Goal: Task Accomplishment & Management: Use online tool/utility

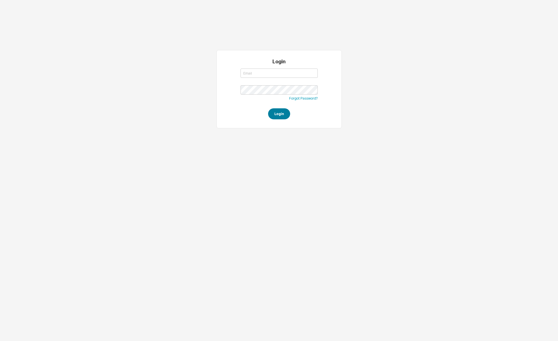
type input "david@qualitybath.com"
click at [284, 113] on button "Login" at bounding box center [279, 113] width 22 height 11
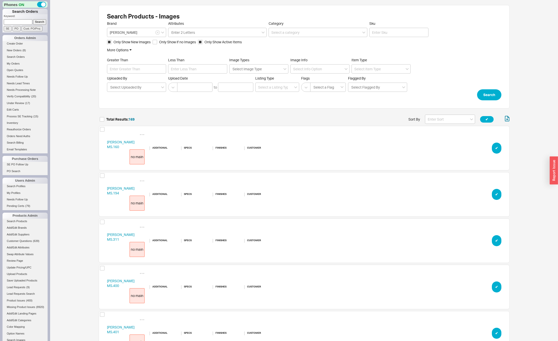
scroll to position [7846, 407]
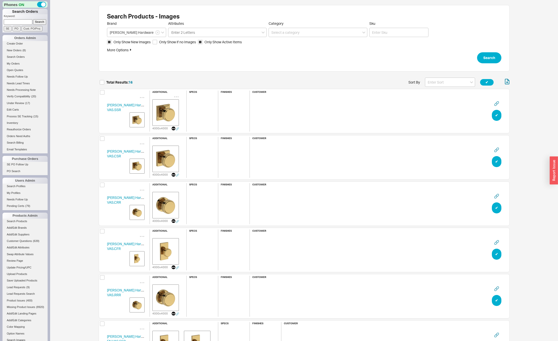
scroll to position [754, 407]
click at [439, 82] on input at bounding box center [450, 82] width 50 height 9
click at [435, 91] on div "Name" at bounding box center [450, 92] width 50 height 9
type input "Name"
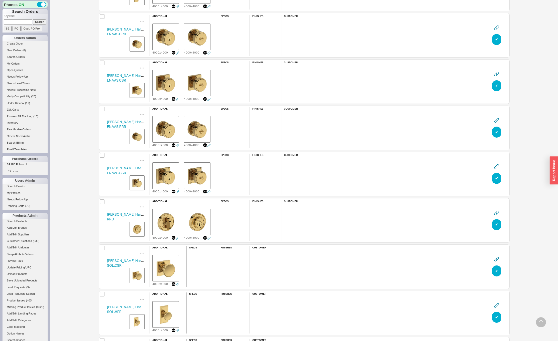
scroll to position [0, 0]
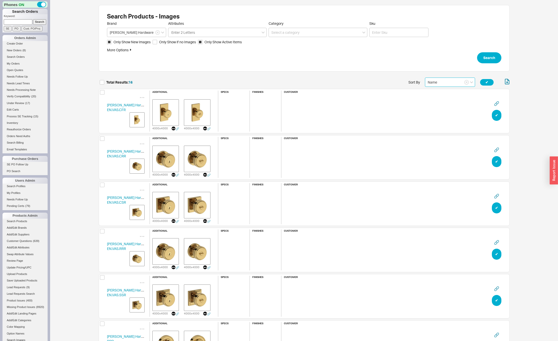
click at [439, 83] on input "Name" at bounding box center [450, 82] width 50 height 9
click at [433, 93] on div "Name" at bounding box center [450, 92] width 50 height 9
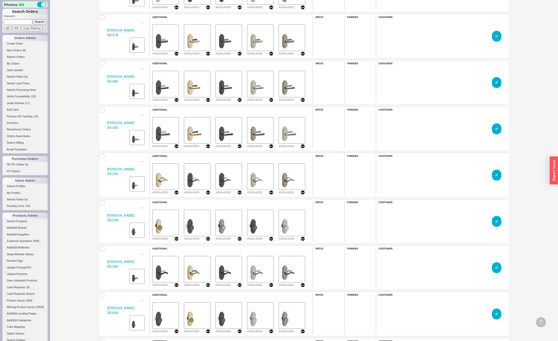
scroll to position [7628, 0]
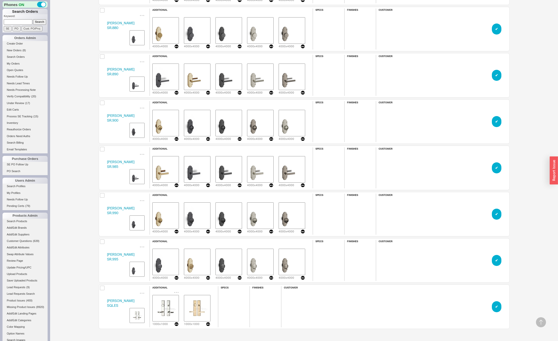
click at [168, 308] on img "grid" at bounding box center [165, 308] width 25 height 25
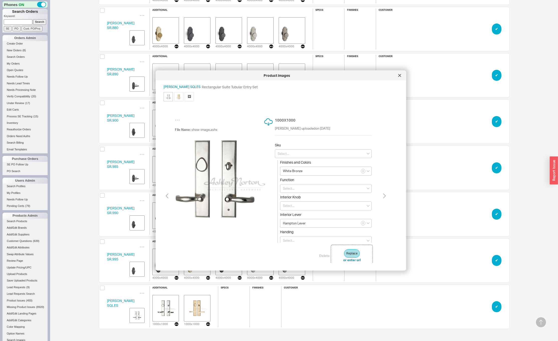
type input "Natural Bronze"
type input "Meridian Lever"
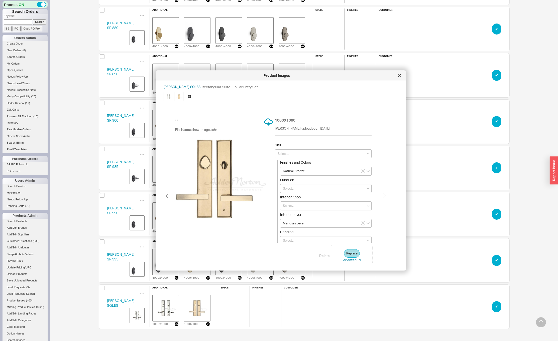
type input "White Bronze"
type input "Hampton Lever"
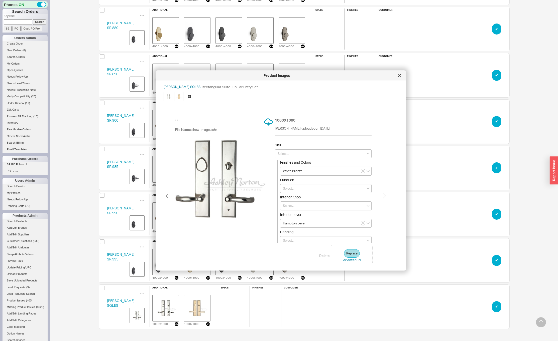
type input "Natural Bronze"
type input "Meridian Lever"
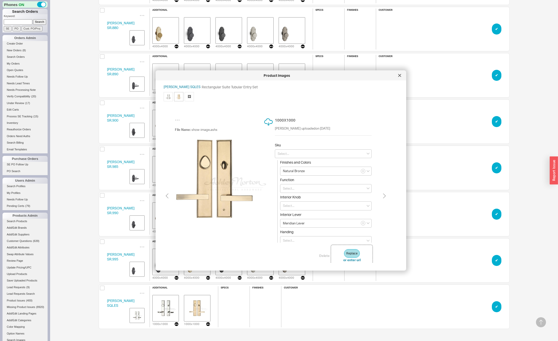
type input "White Bronze"
type input "Hampton Lever"
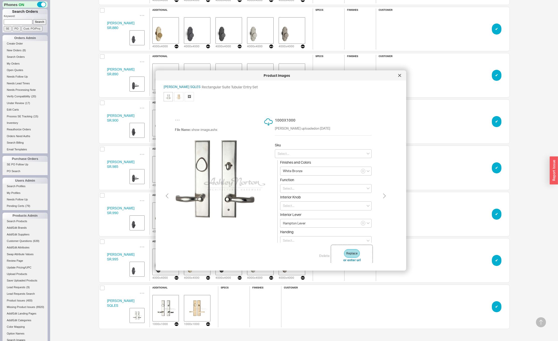
type input "Natural Bronze"
type input "Meridian Lever"
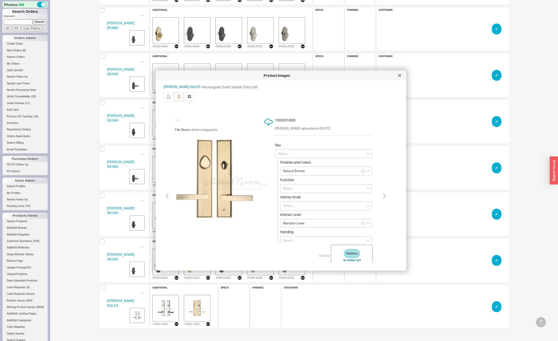
type input "White Bronze"
type input "Hampton Lever"
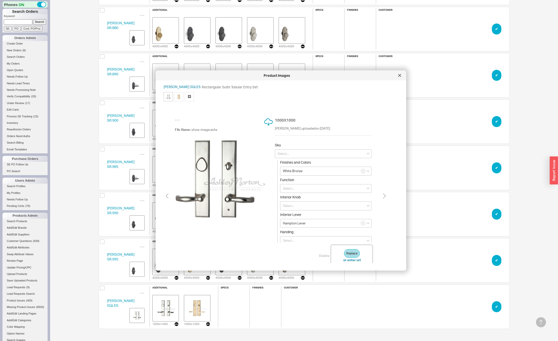
type input "Natural Bronze"
type input "Meridian Lever"
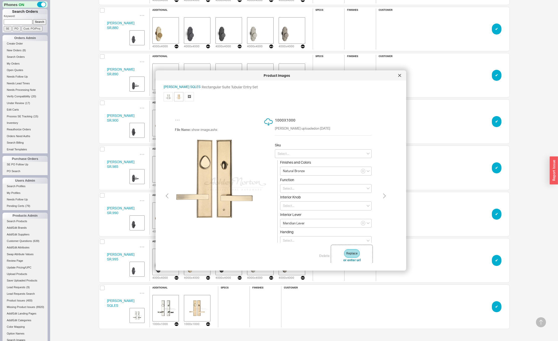
type input "White Bronze"
type input "Hampton Lever"
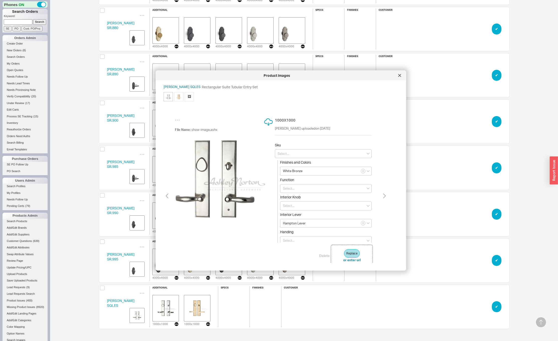
type input "Natural Bronze"
type input "Meridian Lever"
type input "White Bronze"
type input "Hampton Lever"
type input "Natural Bronze"
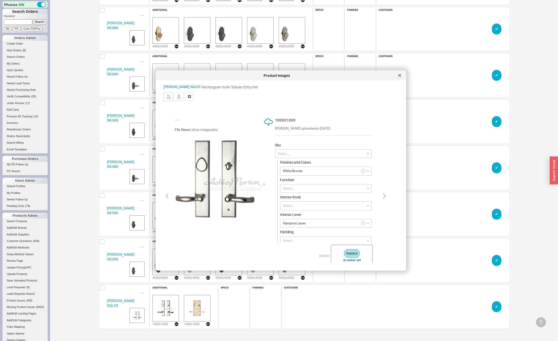
type input "Meridian Lever"
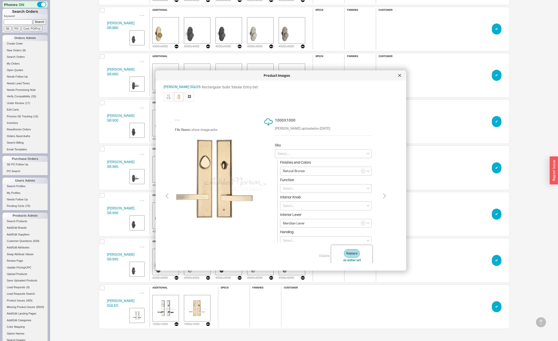
type input "White Bronze"
type input "Hampton Lever"
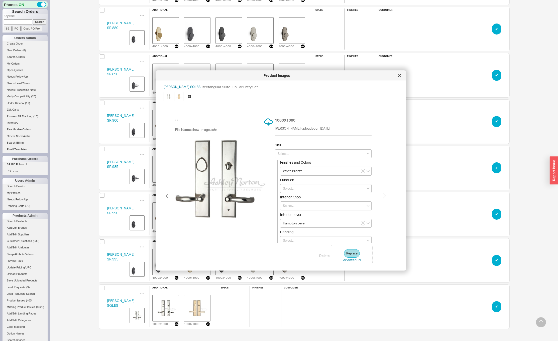
type input "Natural Bronze"
type input "Meridian Lever"
type input "White Bronze"
type input "Hampton Lever"
type input "Natural Bronze"
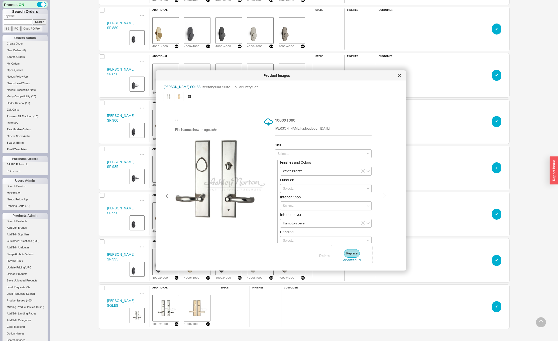
type input "Meridian Lever"
type input "White Bronze"
type input "Hampton Lever"
type input "Natural Bronze"
type input "Meridian Lever"
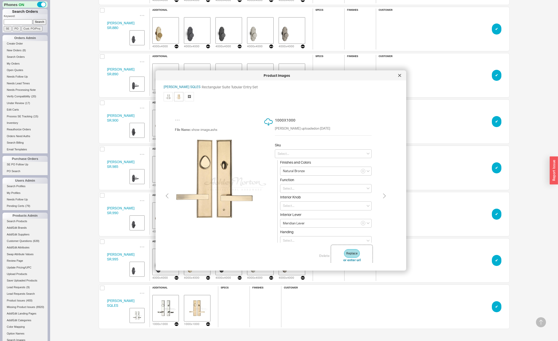
type input "White Bronze"
type input "Hampton Lever"
type input "Natural Bronze"
type input "Meridian Lever"
type input "White Bronze"
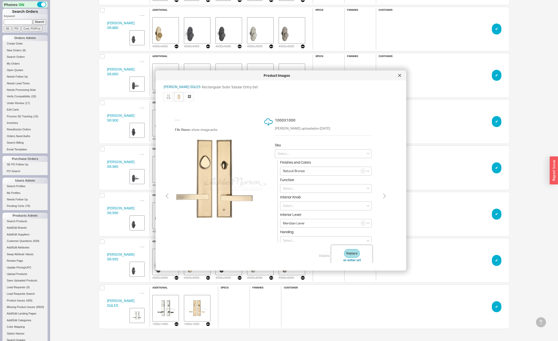
type input "Hampton Lever"
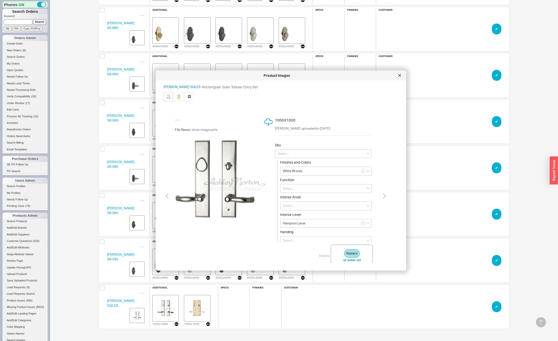
type input "Natural Bronze"
type input "Meridian Lever"
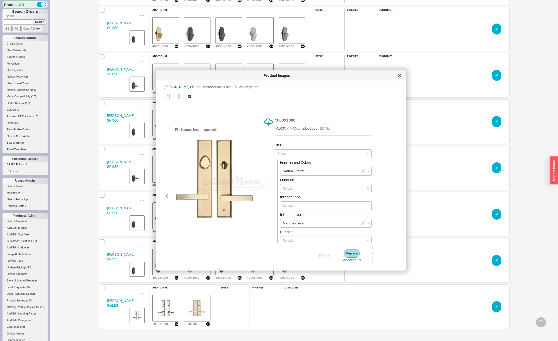
type input "White Bronze"
type input "Hampton Lever"
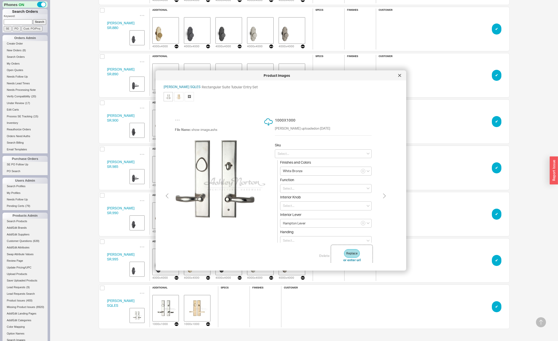
type input "Natural Bronze"
type input "Meridian Lever"
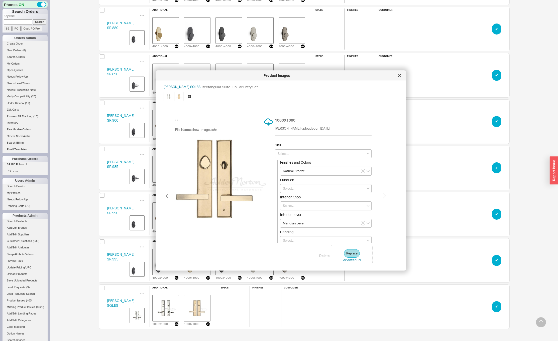
type input "White Bronze"
type input "Hampton Lever"
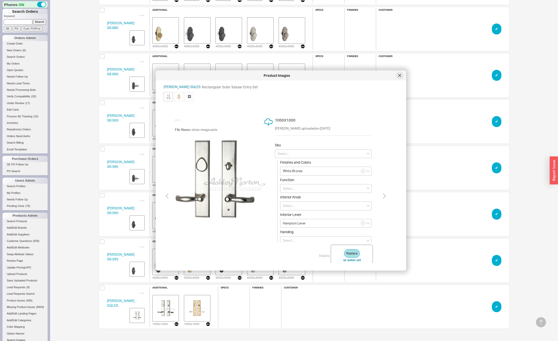
click at [402, 76] on div at bounding box center [400, 76] width 8 height 8
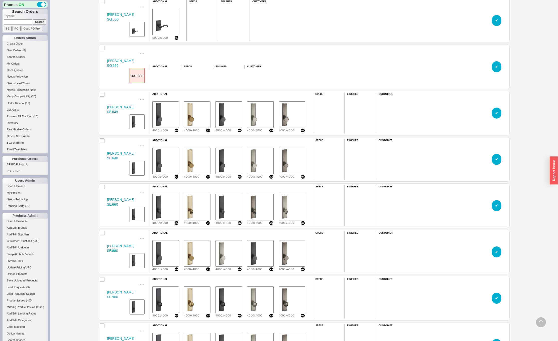
scroll to position [4438, 0]
click at [495, 113] on button "✔︎" at bounding box center [497, 113] width 10 height 11
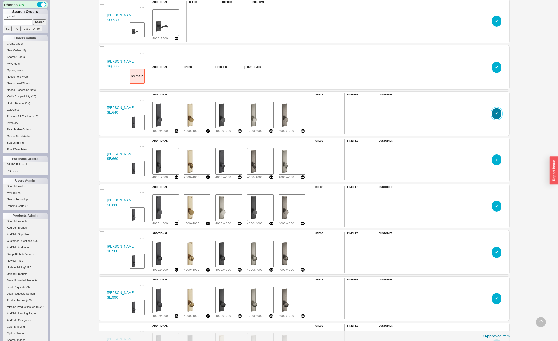
click at [495, 113] on button "✔︎" at bounding box center [497, 113] width 10 height 11
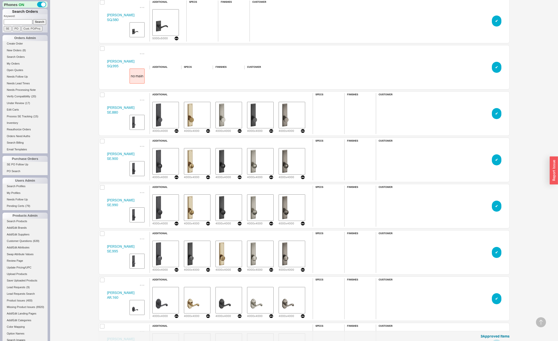
click at [495, 113] on button "✔︎" at bounding box center [497, 113] width 10 height 11
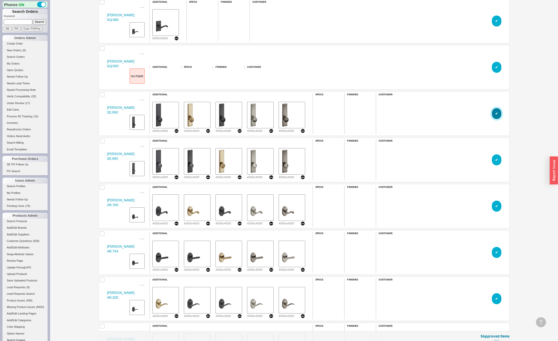
click at [495, 113] on button "✔︎" at bounding box center [497, 113] width 10 height 11
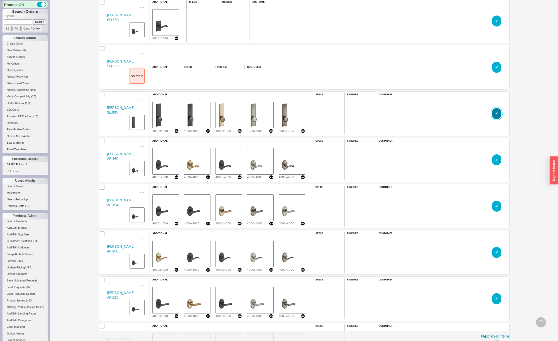
click at [495, 113] on button "✔︎" at bounding box center [497, 113] width 10 height 11
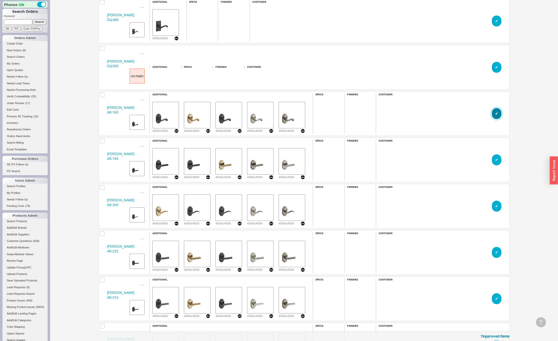
click at [495, 113] on button "✔︎" at bounding box center [497, 113] width 10 height 11
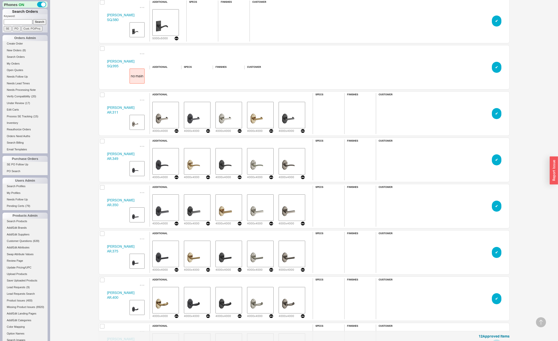
click at [495, 113] on button "✔︎" at bounding box center [497, 113] width 10 height 11
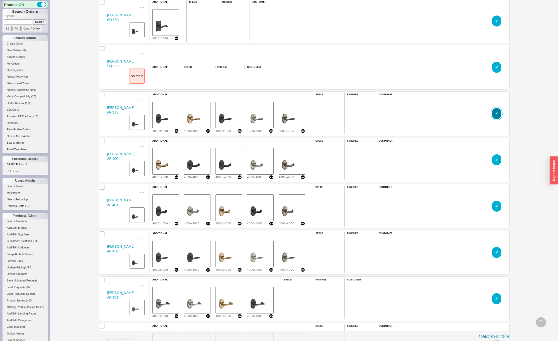
click at [495, 113] on button "✔︎" at bounding box center [497, 113] width 10 height 11
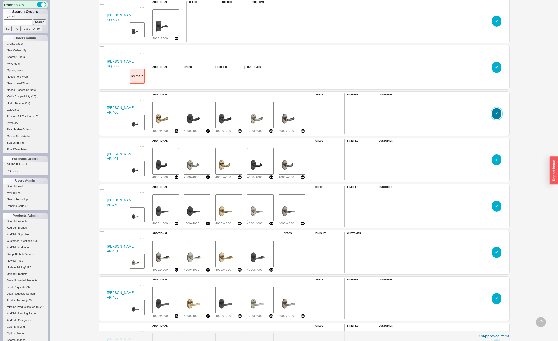
click at [495, 113] on button "✔︎" at bounding box center [497, 113] width 10 height 11
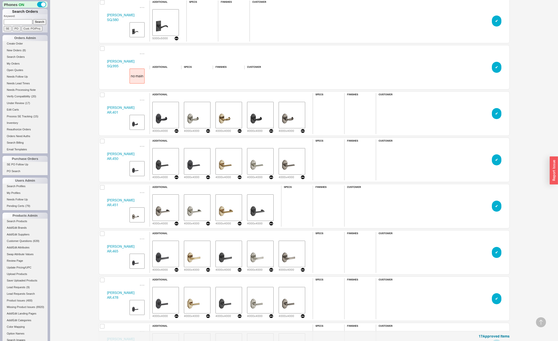
click at [495, 113] on button "✔︎" at bounding box center [497, 113] width 10 height 11
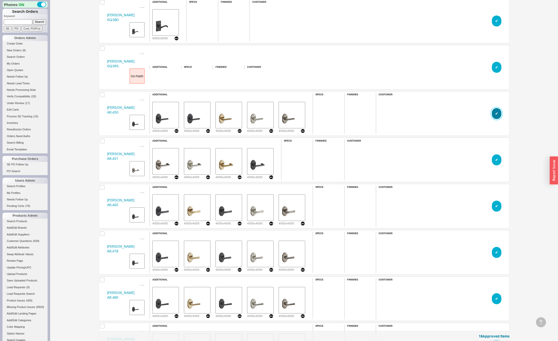
click at [495, 113] on button "✔︎" at bounding box center [497, 113] width 10 height 11
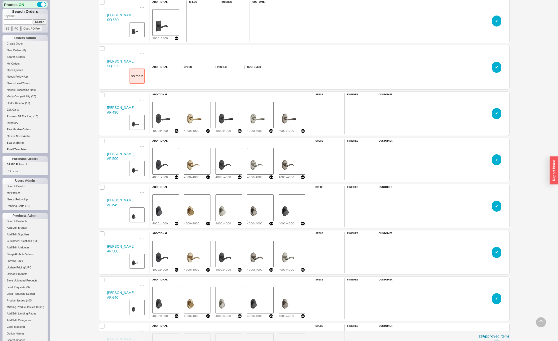
click at [495, 113] on button "✔︎" at bounding box center [497, 113] width 10 height 11
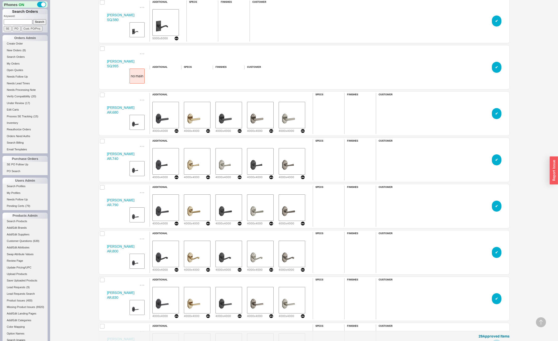
click at [495, 113] on button "✔︎" at bounding box center [497, 113] width 10 height 11
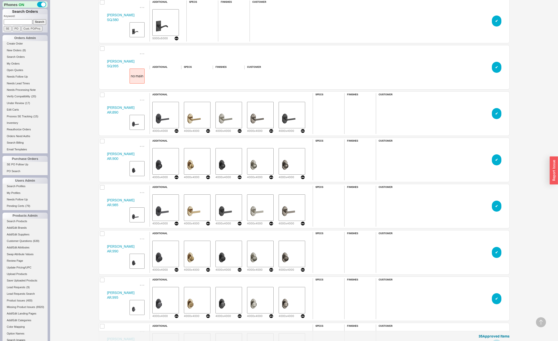
click at [495, 113] on button "✔︎" at bounding box center [497, 113] width 10 height 11
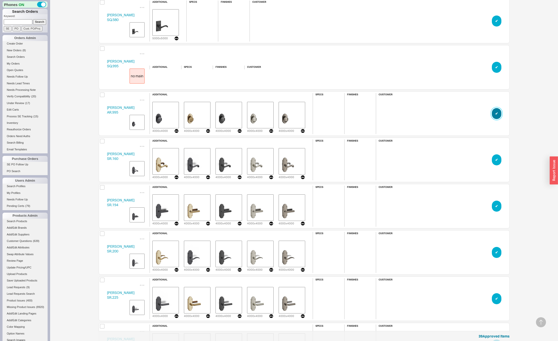
click at [496, 113] on button "✔︎" at bounding box center [497, 113] width 10 height 11
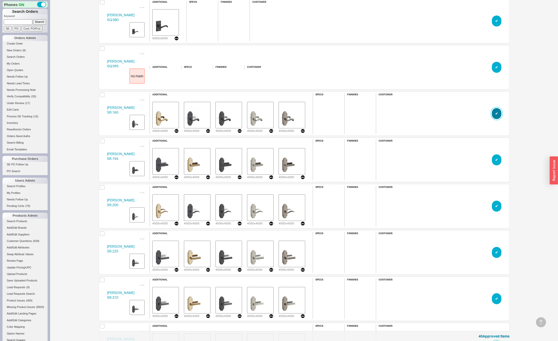
click at [496, 113] on button "✔︎" at bounding box center [497, 113] width 10 height 11
click at [492, 337] on button "42 Approved Item s" at bounding box center [494, 336] width 31 height 5
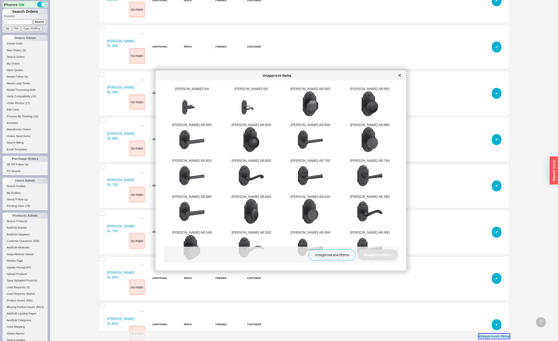
scroll to position [26, 0]
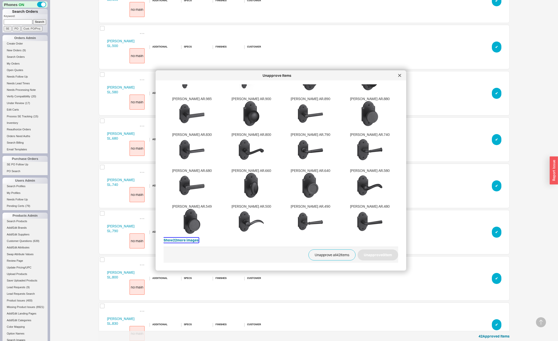
click at [178, 240] on button "Show 22 more image s" at bounding box center [181, 240] width 35 height 5
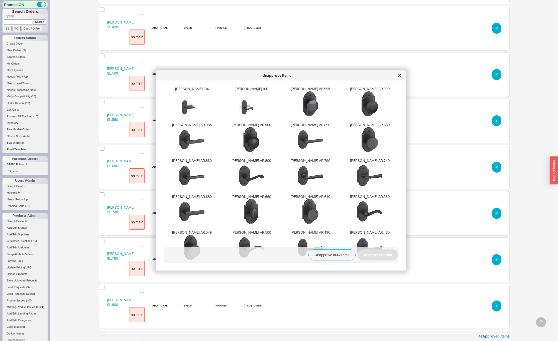
scroll to position [3227, 0]
click at [252, 101] on img at bounding box center [251, 103] width 25 height 25
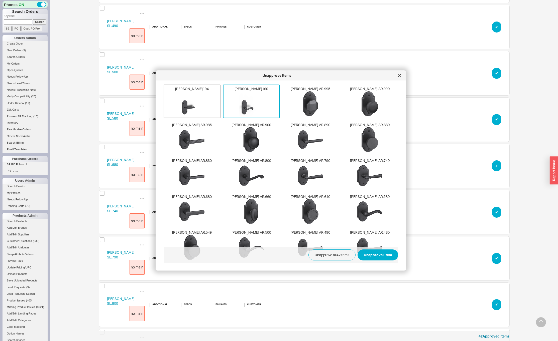
click at [195, 106] on img at bounding box center [191, 103] width 25 height 25
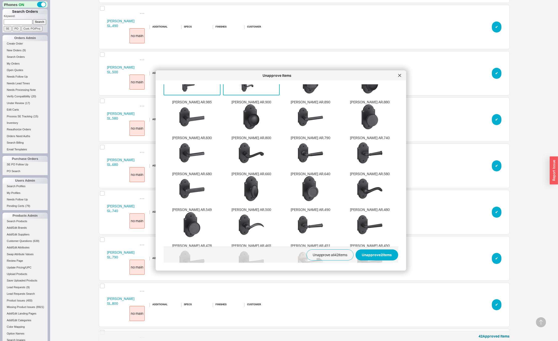
scroll to position [0, 0]
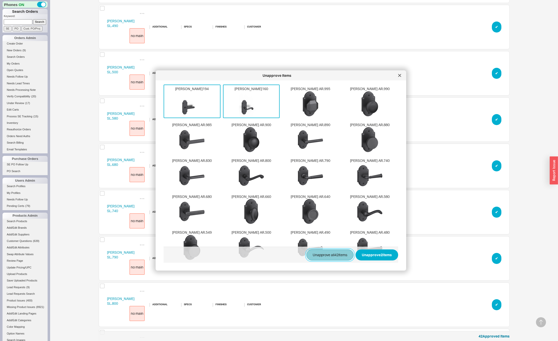
click at [321, 256] on button "Unapprove all 42 items" at bounding box center [329, 255] width 47 height 11
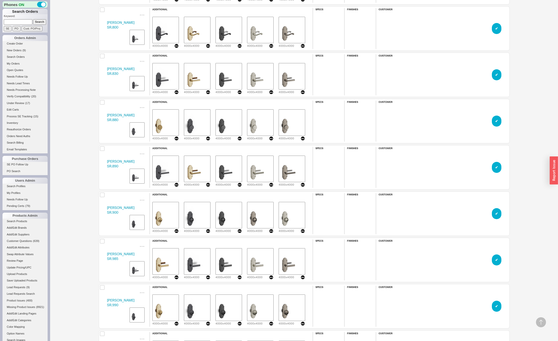
scroll to position [7628, 0]
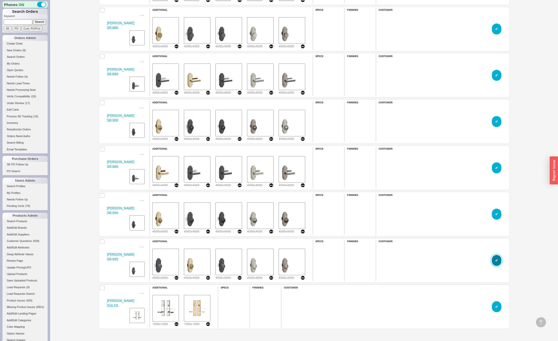
click at [498, 261] on button "✔︎" at bounding box center [497, 260] width 10 height 11
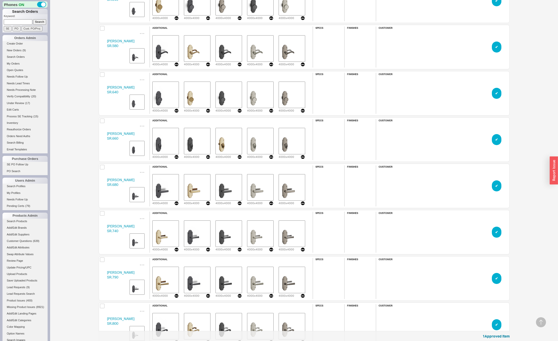
scroll to position [7240, 0]
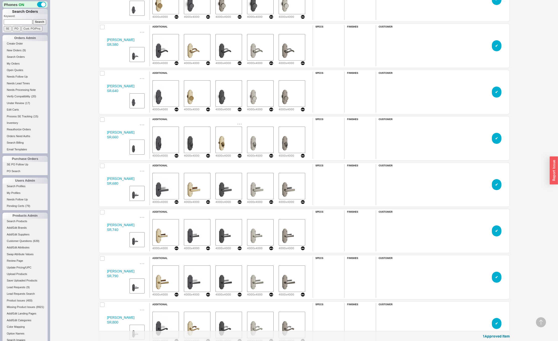
click at [226, 137] on img "grid" at bounding box center [228, 140] width 25 height 25
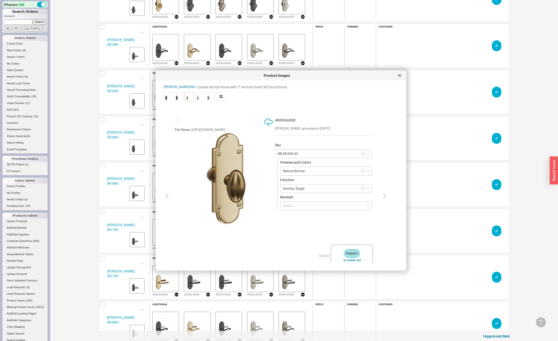
click at [218, 198] on img at bounding box center [220, 178] width 91 height 91
click at [242, 212] on img at bounding box center [220, 178] width 91 height 91
click at [401, 75] on div at bounding box center [400, 76] width 8 height 8
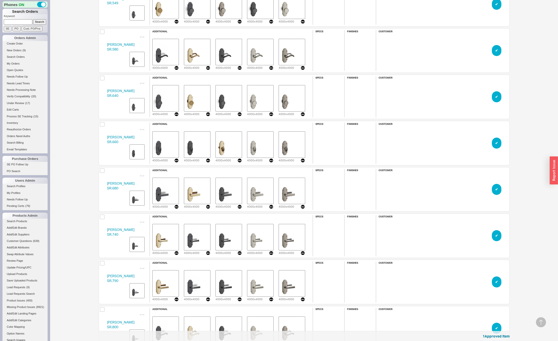
scroll to position [7228, 0]
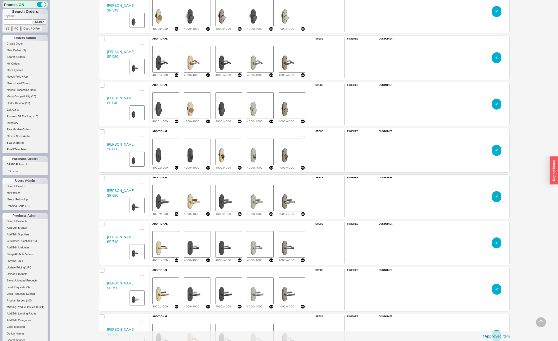
click at [283, 153] on img "grid" at bounding box center [291, 152] width 25 height 25
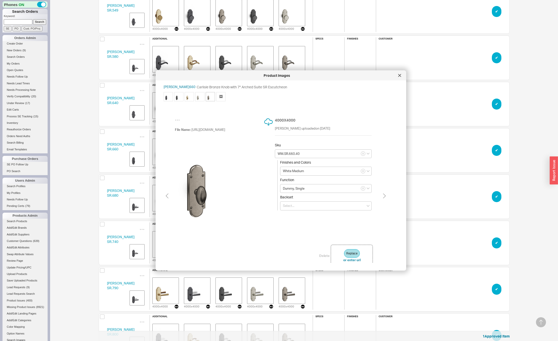
click at [205, 188] on img at bounding box center [220, 178] width 91 height 91
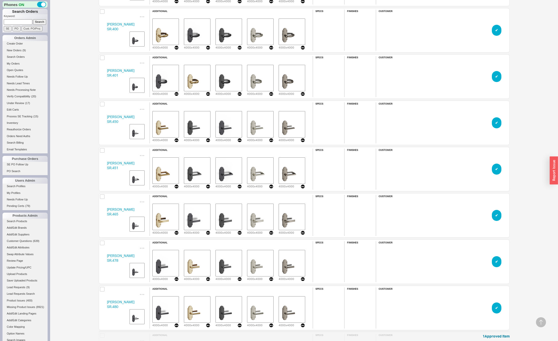
scroll to position [6789, 0]
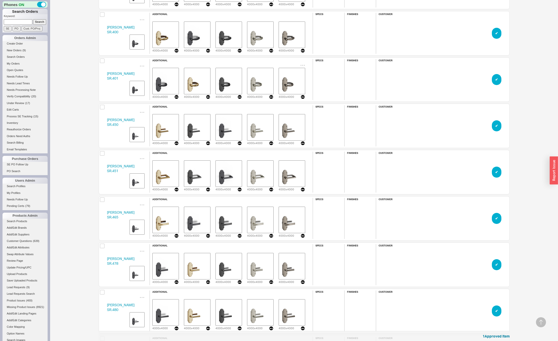
click at [288, 76] on img "grid" at bounding box center [291, 81] width 25 height 25
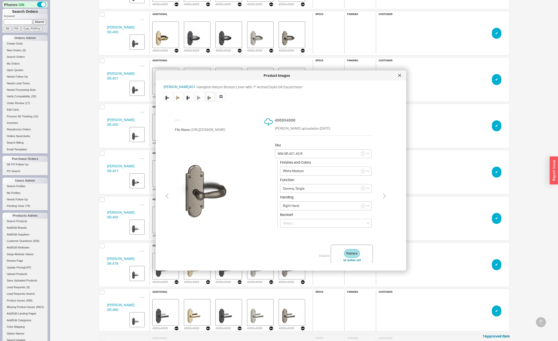
click at [208, 211] on img at bounding box center [220, 178] width 91 height 91
click at [166, 98] on img at bounding box center [169, 97] width 8 height 8
type input "BZ.SR.401.40.R"
type input "Dark Bronze"
type input "NB.SR.401.40.R"
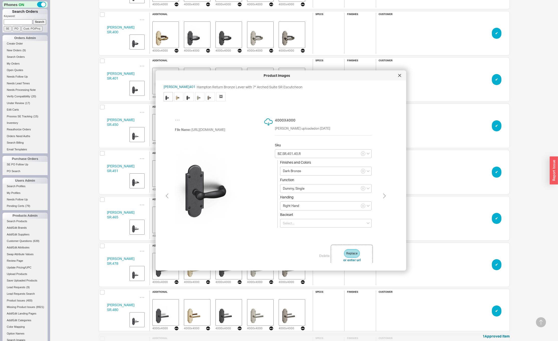
type input "Natural Bronze"
type input "TC.SR.401.40.R"
type input "Matte Black"
type input "NB.SR.401.40.R"
type input "Natural Bronze"
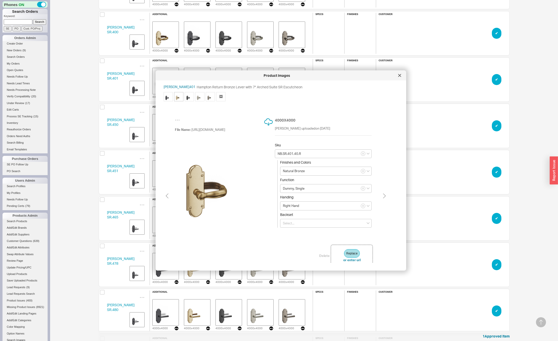
click at [201, 201] on img at bounding box center [220, 178] width 91 height 91
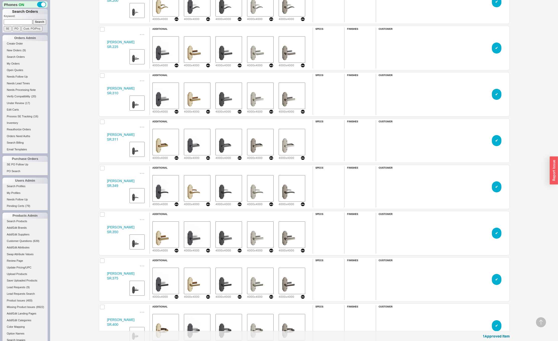
scroll to position [6496, 0]
click at [196, 193] on img "grid" at bounding box center [197, 188] width 25 height 25
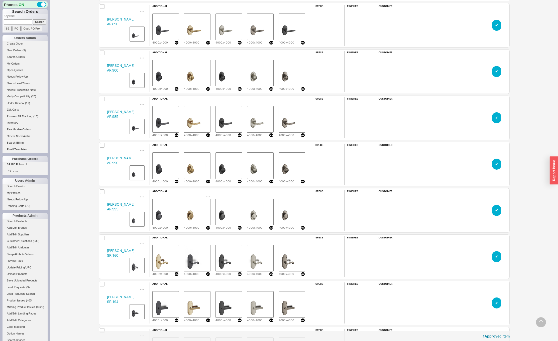
scroll to position [6148, 0]
click at [287, 165] on img "grid" at bounding box center [291, 166] width 25 height 25
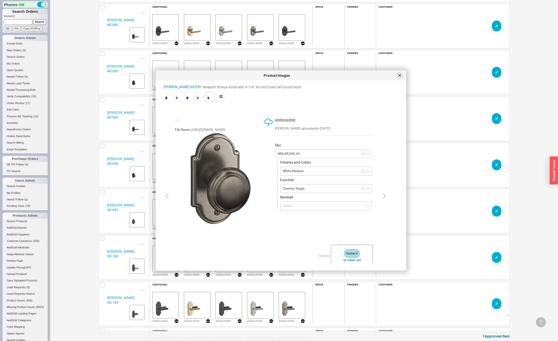
click at [399, 74] on icon at bounding box center [399, 75] width 3 height 3
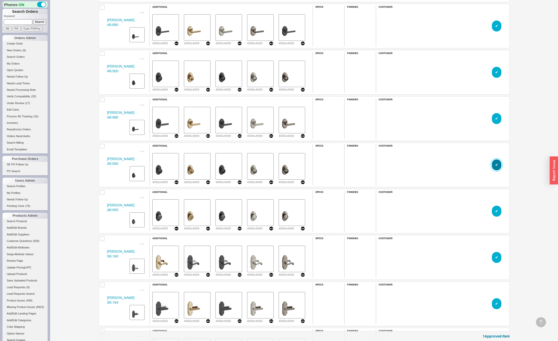
click at [497, 166] on button "✔︎" at bounding box center [497, 165] width 10 height 11
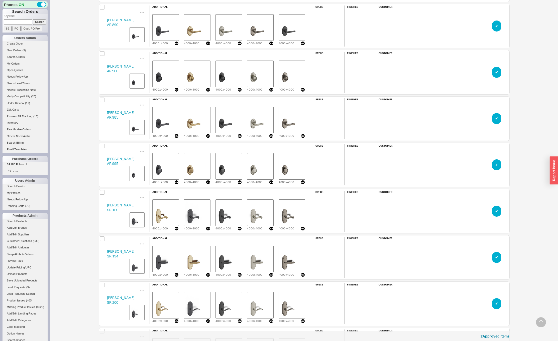
scroll to position [7758, 407]
click at [495, 163] on button "✔︎" at bounding box center [497, 165] width 10 height 11
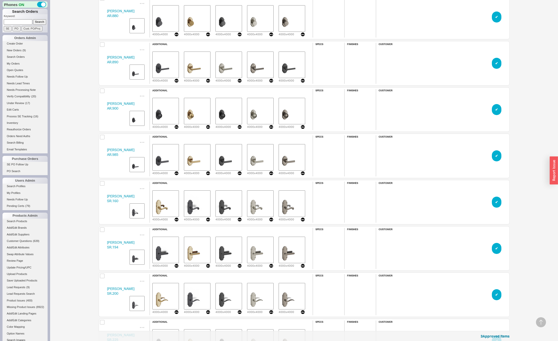
scroll to position [6111, 0]
click at [495, 151] on button "✔︎" at bounding box center [497, 155] width 10 height 11
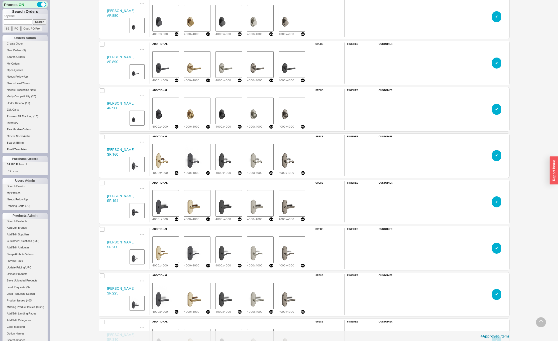
scroll to position [7665, 407]
click at [497, 108] on button "✔︎" at bounding box center [497, 109] width 10 height 11
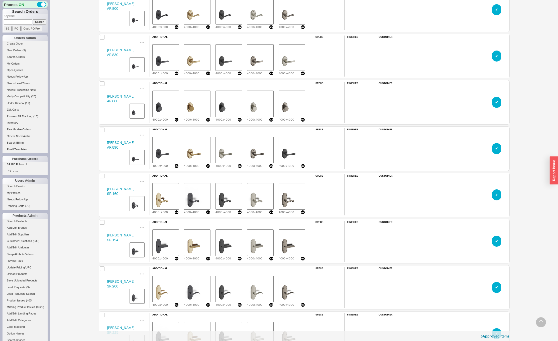
scroll to position [6026, 0]
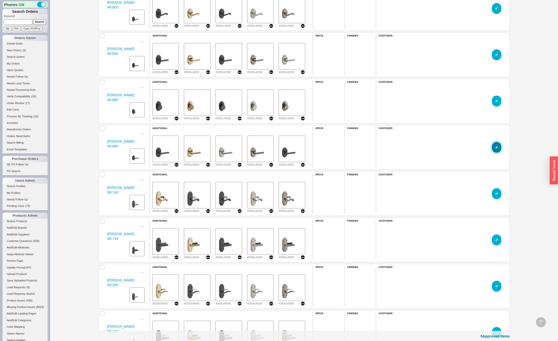
click at [494, 147] on button "✔︎" at bounding box center [497, 147] width 10 height 11
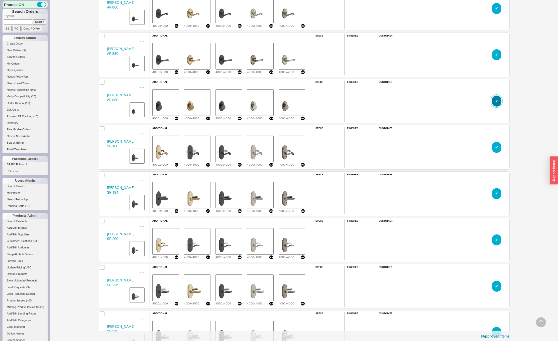
click at [497, 99] on button "✔︎" at bounding box center [497, 101] width 10 height 11
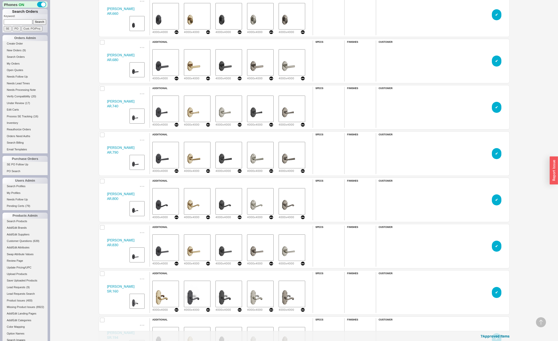
scroll to position [5824, 0]
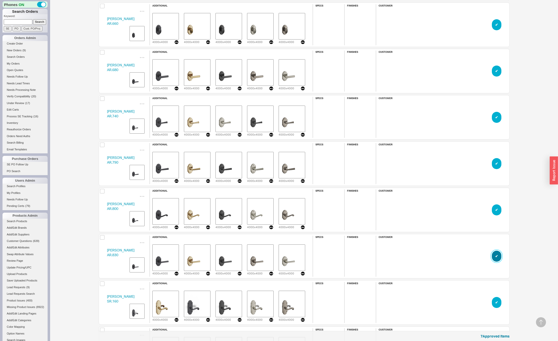
click at [494, 256] on button "✔︎" at bounding box center [497, 256] width 10 height 11
click at [496, 207] on button "✔︎" at bounding box center [497, 210] width 10 height 11
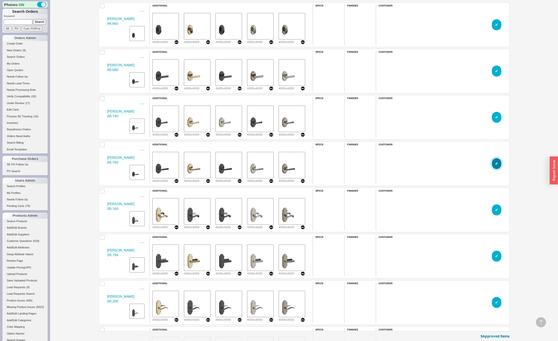
click at [496, 162] on button "✔︎" at bounding box center [497, 163] width 10 height 11
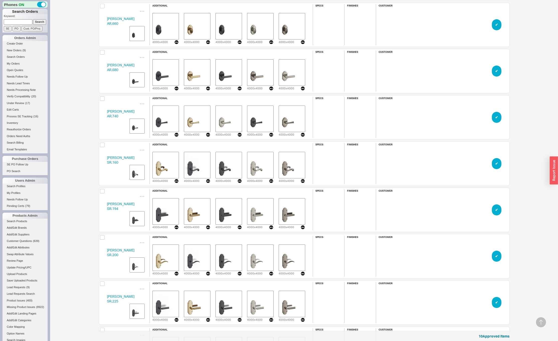
scroll to position [7387, 407]
click at [495, 116] on button "✔︎" at bounding box center [497, 117] width 10 height 11
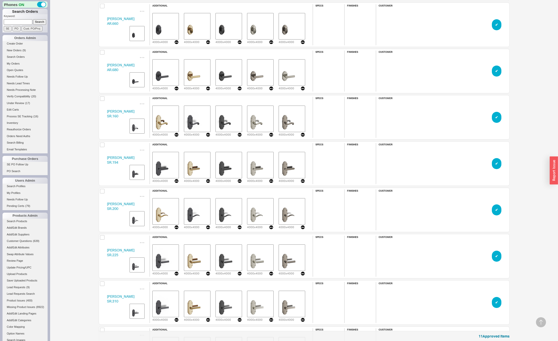
scroll to position [7341, 407]
click at [496, 71] on button "✔︎" at bounding box center [497, 71] width 10 height 11
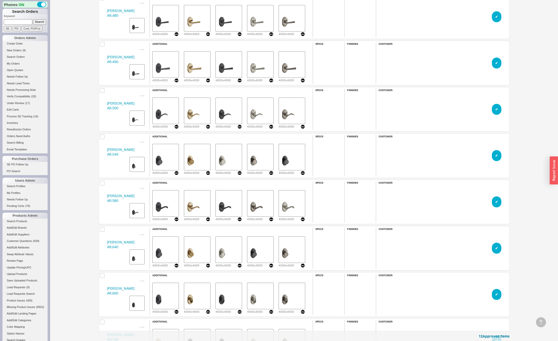
scroll to position [5584, 0]
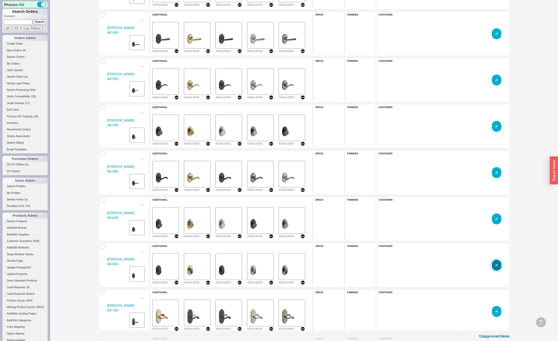
click at [495, 265] on button "✔︎" at bounding box center [497, 265] width 10 height 11
click at [495, 219] on button "✔︎" at bounding box center [497, 219] width 10 height 11
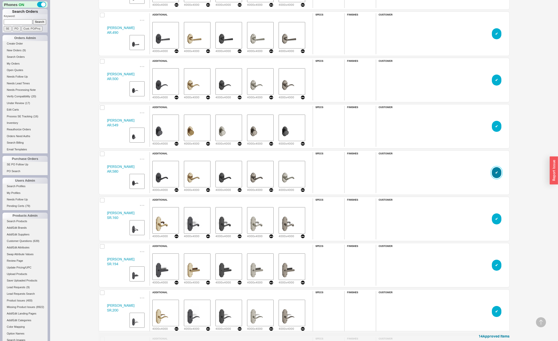
click at [494, 176] on button "✔︎" at bounding box center [497, 172] width 10 height 11
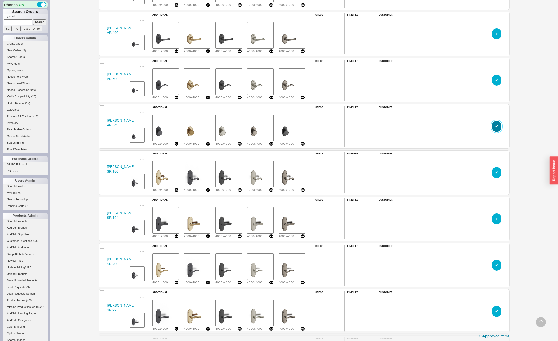
click at [496, 128] on button "✔︎" at bounding box center [497, 126] width 10 height 11
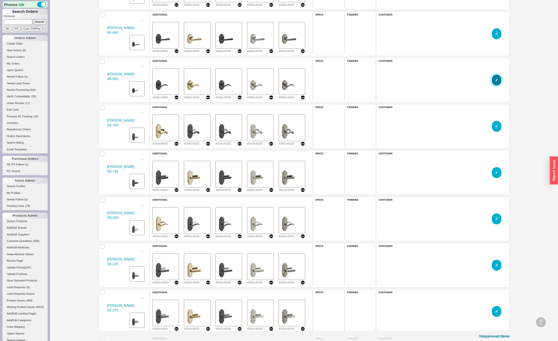
click at [496, 80] on button "✔︎" at bounding box center [497, 80] width 10 height 11
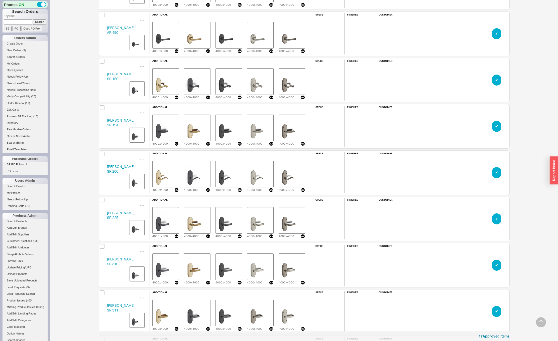
scroll to position [7063, 407]
click at [494, 35] on button "✔︎" at bounding box center [497, 33] width 10 height 11
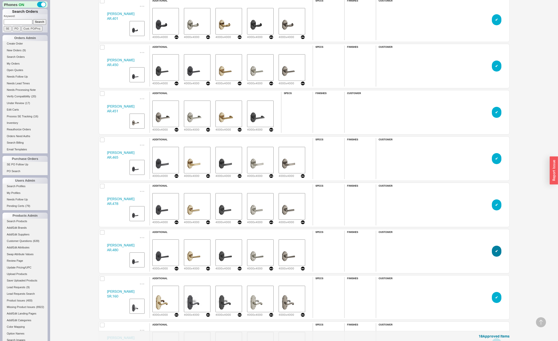
scroll to position [5309, 0]
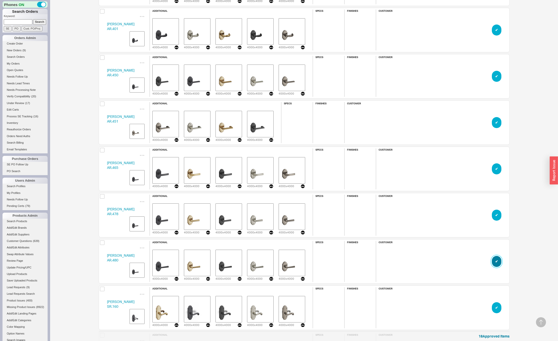
click at [494, 261] on button "✔︎" at bounding box center [497, 261] width 10 height 11
click at [494, 216] on button "✔︎" at bounding box center [497, 215] width 10 height 11
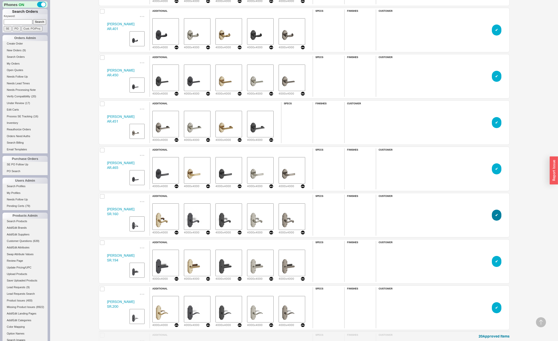
scroll to position [6924, 407]
click at [495, 169] on button "✔︎" at bounding box center [497, 169] width 10 height 11
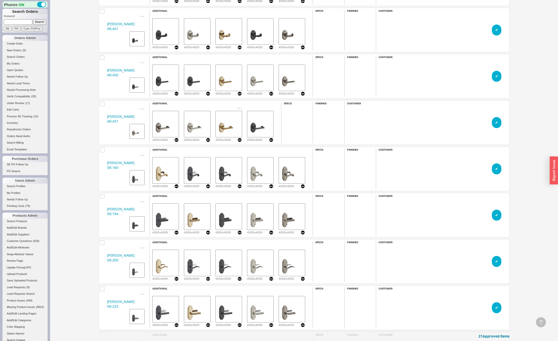
click at [224, 125] on img "grid" at bounding box center [228, 124] width 25 height 25
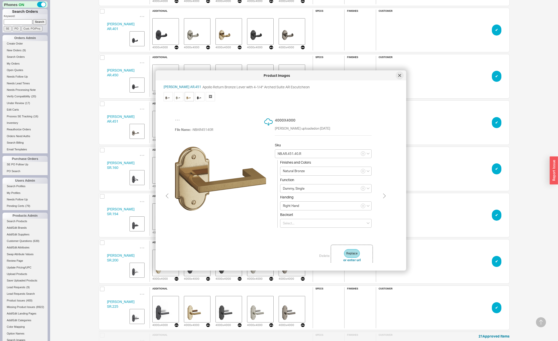
click at [398, 78] on div at bounding box center [400, 76] width 8 height 8
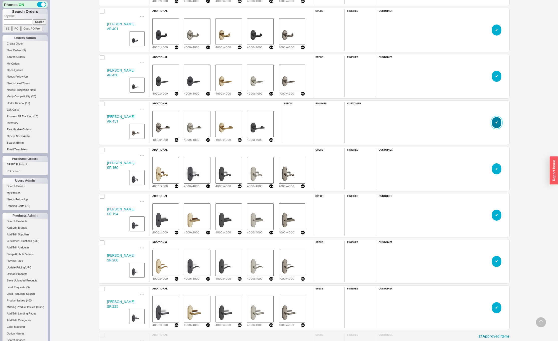
click at [495, 123] on button "✔︎" at bounding box center [497, 122] width 10 height 11
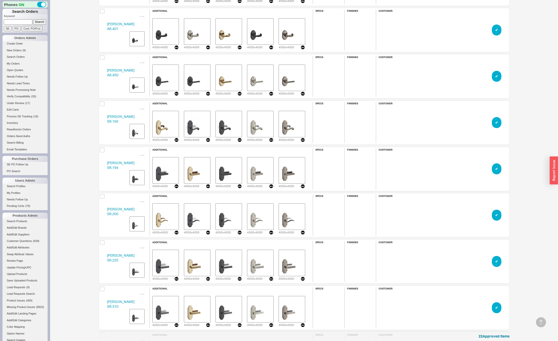
scroll to position [6831, 407]
click at [494, 77] on button "✔︎" at bounding box center [497, 76] width 10 height 11
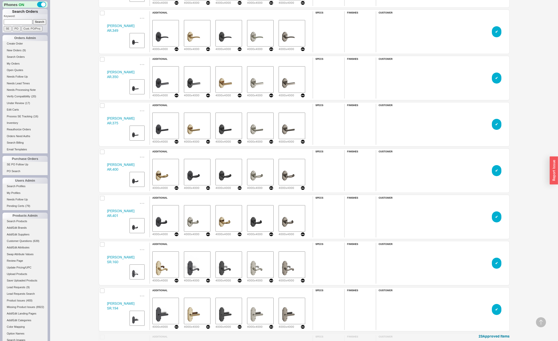
scroll to position [5120, 0]
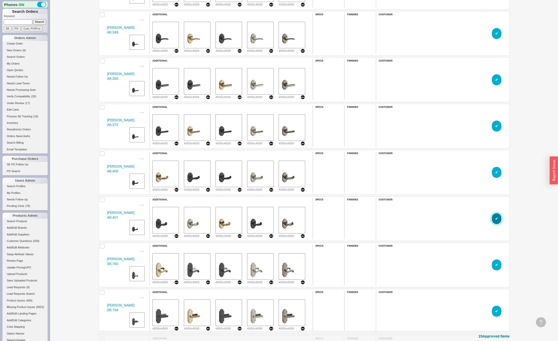
click at [496, 218] on button "✔︎" at bounding box center [497, 218] width 10 height 11
click at [499, 169] on button "✔︎" at bounding box center [497, 172] width 10 height 11
click at [493, 121] on div "✔︎" at bounding box center [497, 126] width 10 height 11
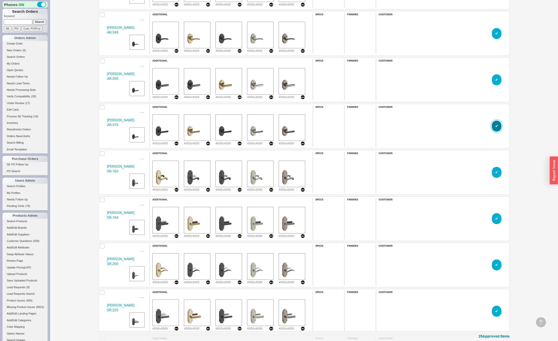
click at [495, 127] on button "✔︎" at bounding box center [497, 126] width 10 height 11
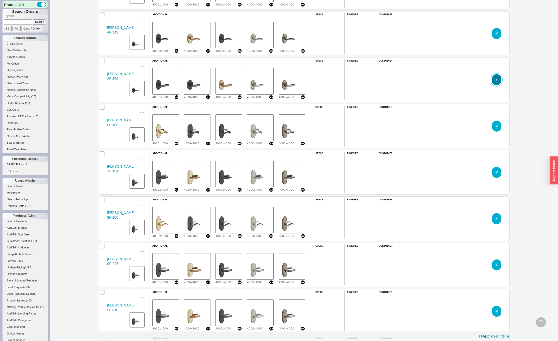
click at [499, 80] on button "✔︎" at bounding box center [497, 79] width 10 height 11
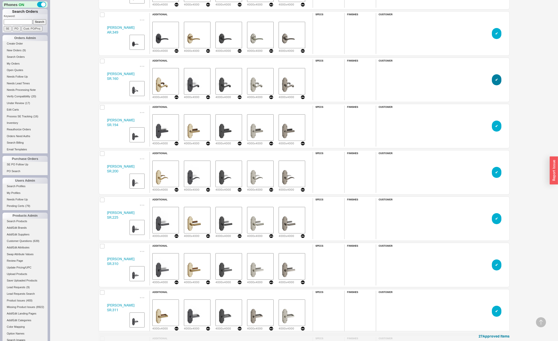
scroll to position [6599, 407]
click at [495, 31] on button "✔︎" at bounding box center [497, 33] width 10 height 11
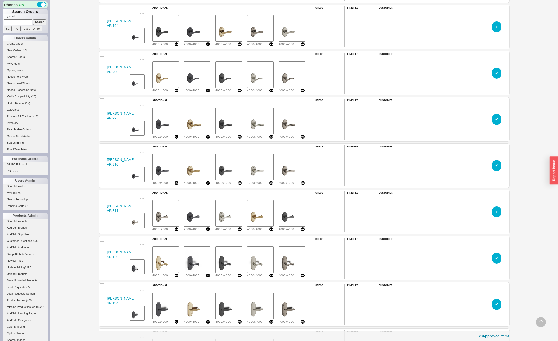
scroll to position [4891, 0]
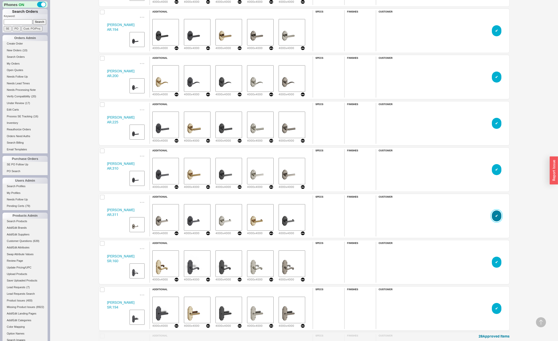
click at [494, 215] on button "✔︎" at bounding box center [497, 216] width 10 height 11
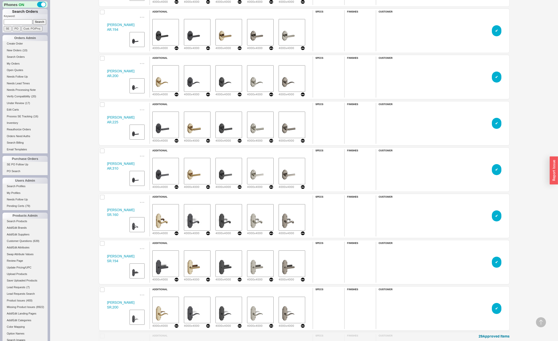
scroll to position [6506, 407]
click at [496, 167] on button "✔︎" at bounding box center [497, 169] width 10 height 11
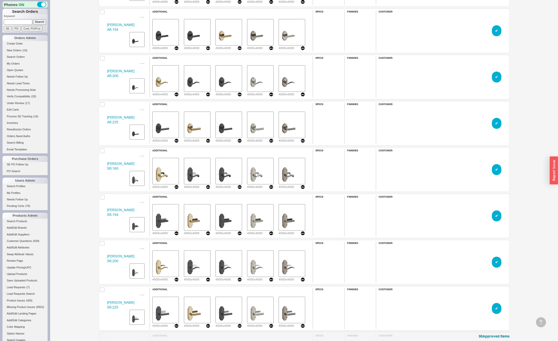
scroll to position [6460, 407]
click at [496, 122] on button "✔︎" at bounding box center [497, 123] width 10 height 11
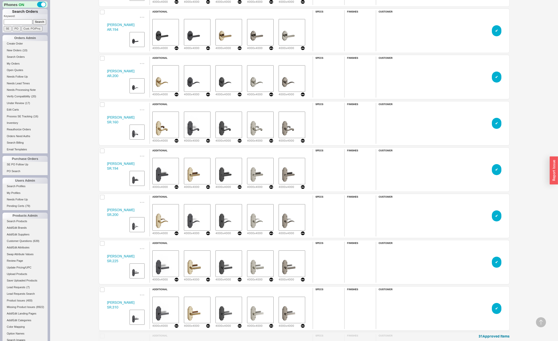
scroll to position [6414, 407]
click at [496, 76] on button "✔︎" at bounding box center [497, 77] width 10 height 11
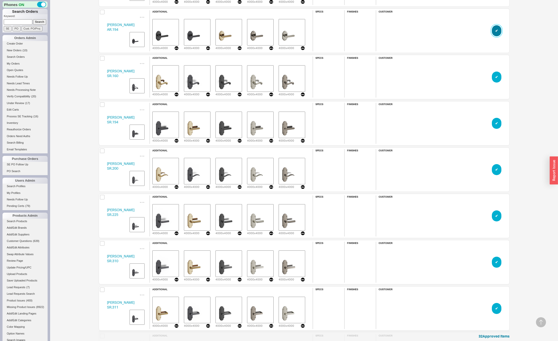
click at [496, 31] on button "✔︎" at bounding box center [497, 30] width 10 height 11
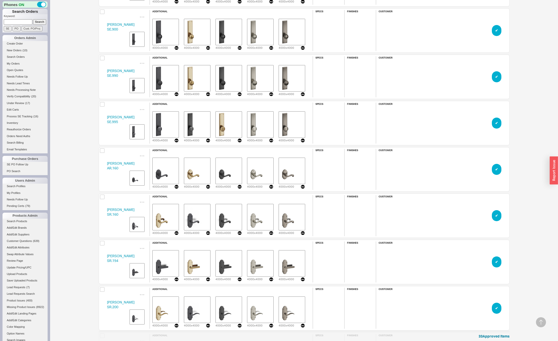
scroll to position [4705, 0]
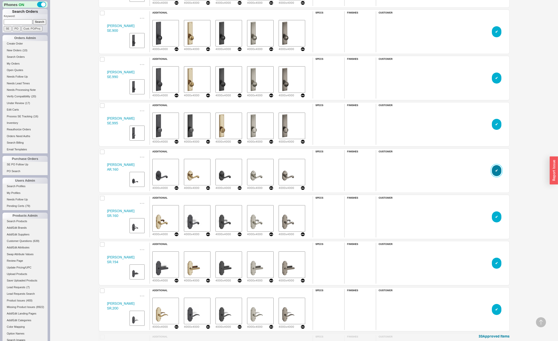
click at [495, 169] on button "✔︎" at bounding box center [497, 170] width 10 height 11
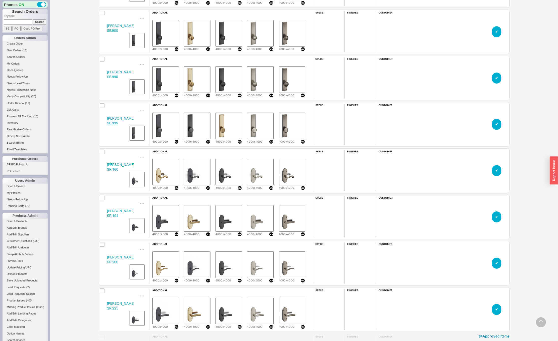
scroll to position [6275, 407]
click at [498, 123] on button "✔︎" at bounding box center [497, 124] width 10 height 11
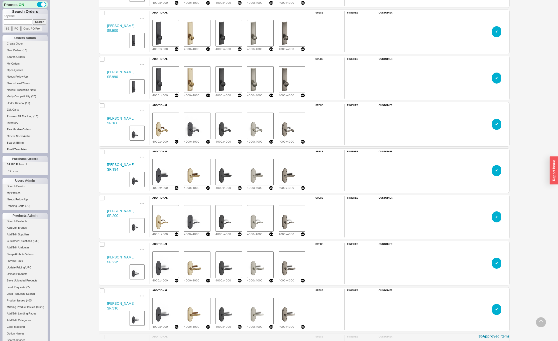
scroll to position [6228, 407]
click at [495, 77] on button "✔︎" at bounding box center [497, 78] width 10 height 11
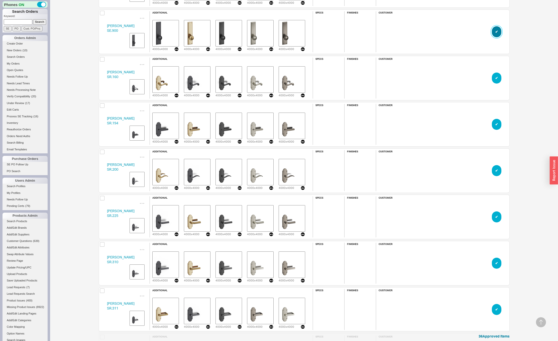
click at [497, 31] on button "✔︎" at bounding box center [497, 31] width 10 height 11
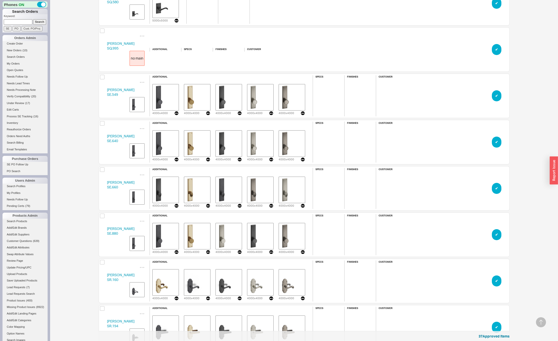
scroll to position [4456, 0]
click at [494, 96] on button "✔︎" at bounding box center [497, 95] width 10 height 11
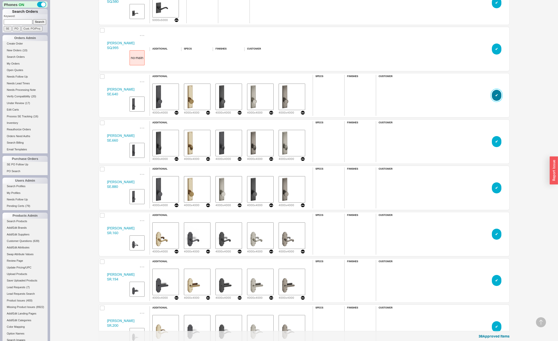
click at [494, 96] on button "✔︎" at bounding box center [497, 95] width 10 height 11
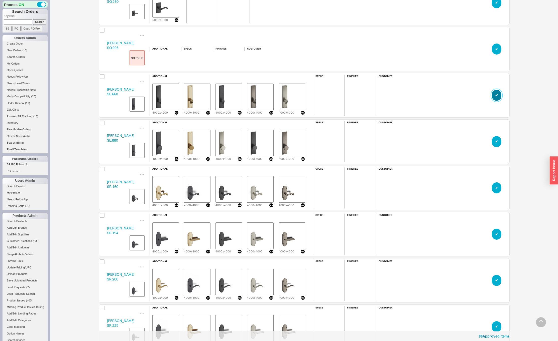
click at [494, 96] on button "✔︎" at bounding box center [497, 95] width 10 height 11
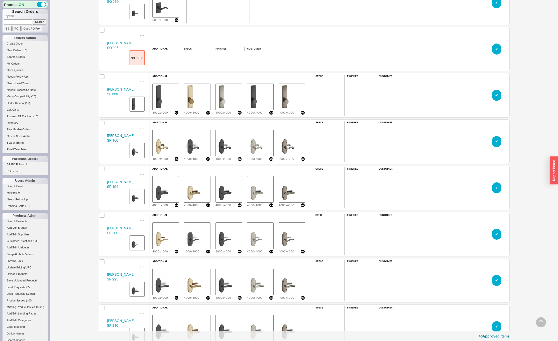
scroll to position [5997, 407]
click at [494, 96] on button "✔︎" at bounding box center [497, 95] width 10 height 11
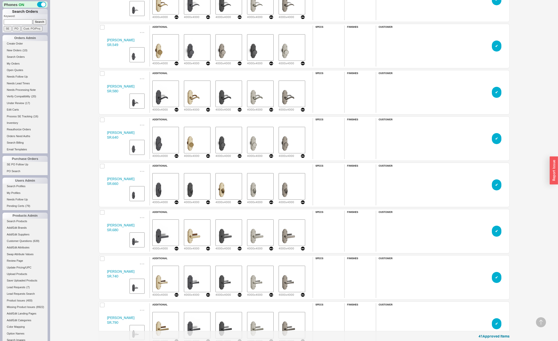
scroll to position [5334, 0]
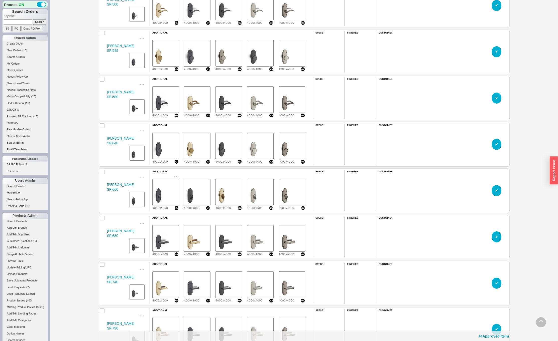
click at [164, 190] on img "grid" at bounding box center [165, 192] width 25 height 25
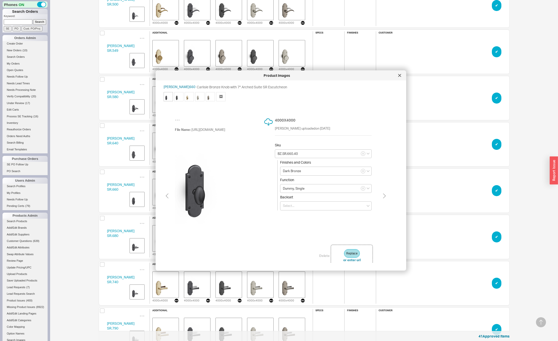
type input "TC.SR.660.40"
type input "Matte Black"
type input "BZ.SR.660.40"
type input "Dark Bronze"
type input "TC.SR.660.40"
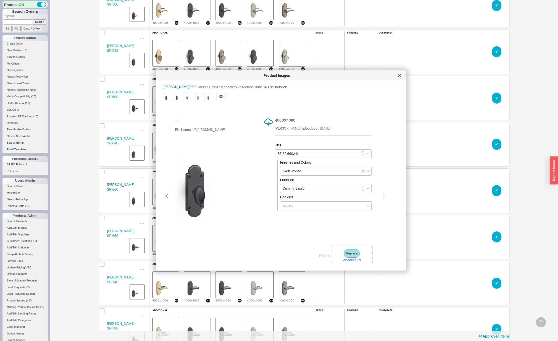
type input "Matte Black"
type input "BZ.SR.660.40"
type input "Dark Bronze"
type input "TC.SR.660.40"
type input "Matte Black"
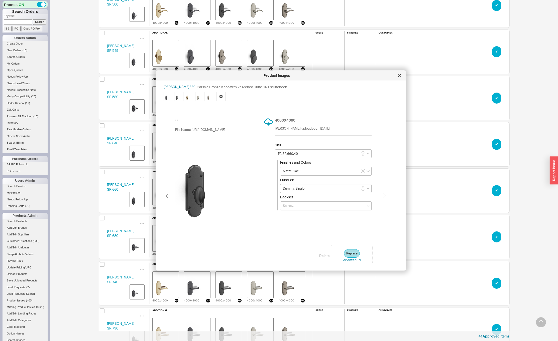
type input "BZ.SR.660.40"
type input "Dark Bronze"
type input "TC.SR.660.40"
type input "Matte Black"
type input "BZ.SR.660.40"
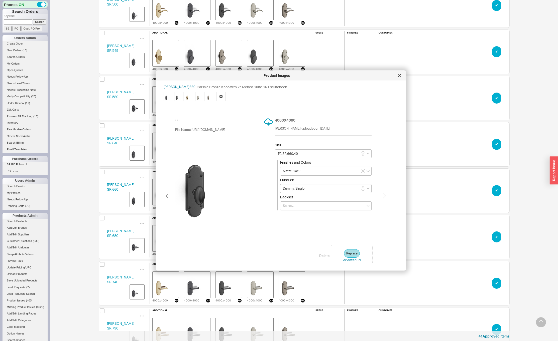
type input "Dark Bronze"
type input "TC.SR.660.40"
type input "Matte Black"
type input "BZ.SR.660.40"
type input "Dark Bronze"
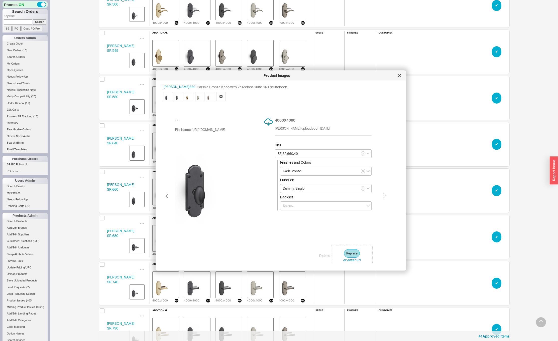
type input "TC.SR.660.40"
type input "Matte Black"
type input "NB.SR.660.40"
type input "Natural Bronze"
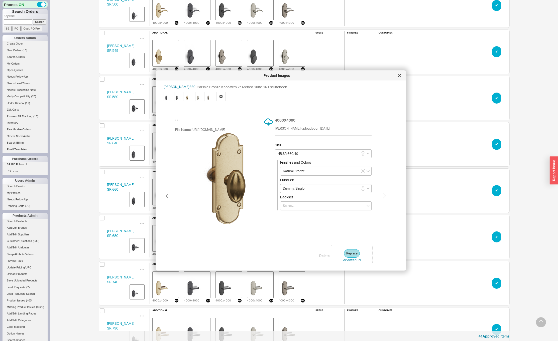
type input "WL.SR.660.40"
type input "White Bronze"
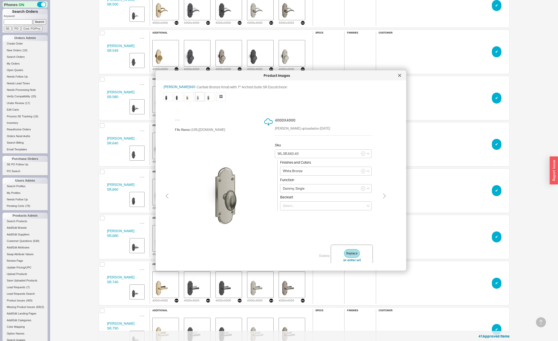
click at [401, 77] on div at bounding box center [400, 76] width 8 height 8
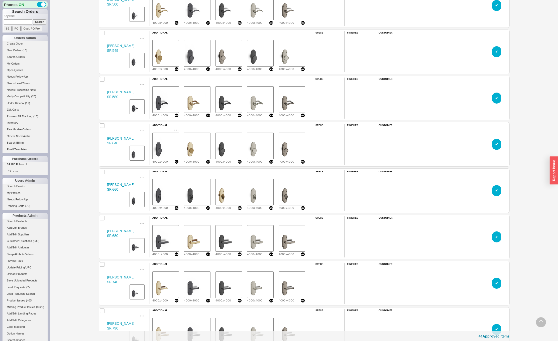
click at [157, 148] on img "grid" at bounding box center [165, 146] width 25 height 25
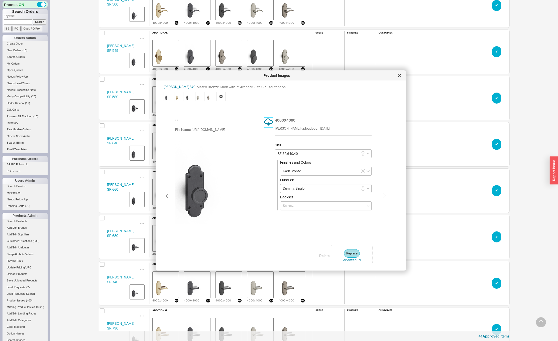
click at [269, 123] on icon at bounding box center [268, 122] width 9 height 9
type input "NB.SR.640.40"
type input "Natural Bronze"
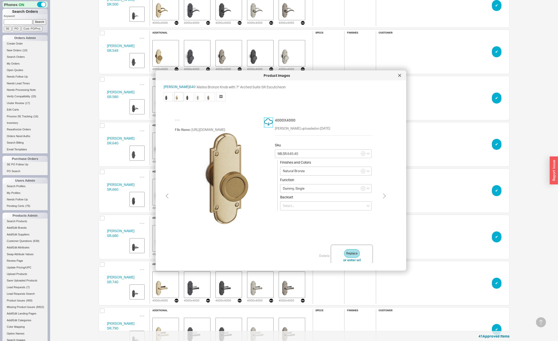
click at [269, 123] on icon at bounding box center [268, 122] width 9 height 9
type input "TC.SR.640.40"
type input "Matte Black"
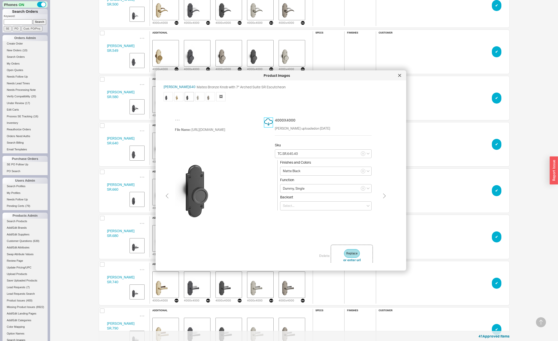
click at [269, 123] on icon at bounding box center [268, 122] width 9 height 9
type input "WL.SR.640.40"
type input "White Bronze"
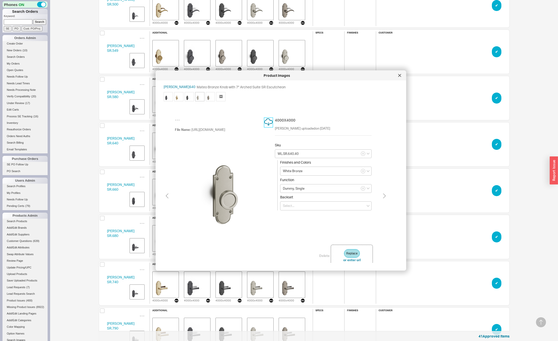
click at [269, 123] on icon at bounding box center [268, 122] width 9 height 9
type input "WM.SR.640.40"
type input "White Medium"
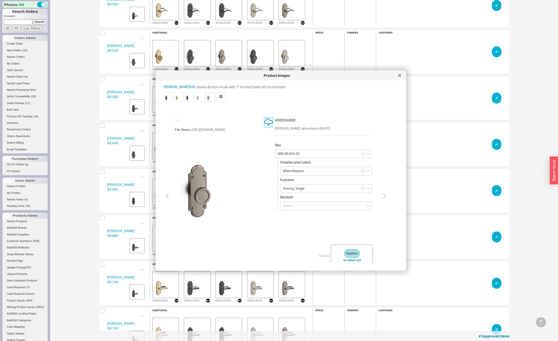
click at [269, 123] on icon at bounding box center [268, 122] width 9 height 9
click at [222, 97] on span "🖼" at bounding box center [220, 96] width 9 height 9
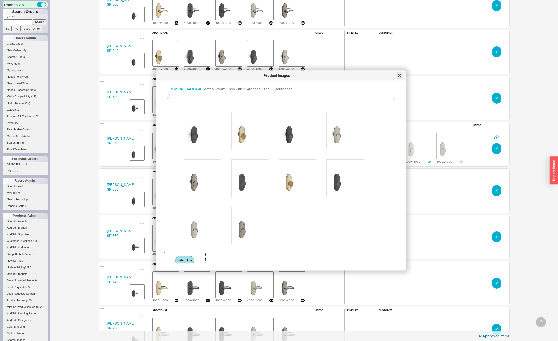
click at [399, 77] on div at bounding box center [400, 76] width 8 height 8
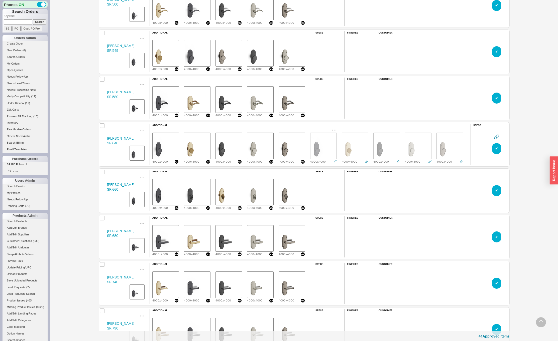
click at [323, 145] on img "grid" at bounding box center [323, 146] width 25 height 25
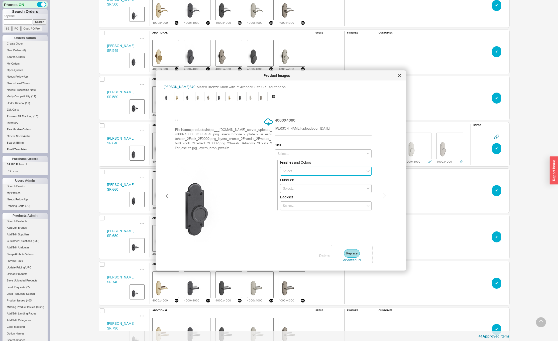
click at [304, 173] on input at bounding box center [325, 171] width 91 height 9
click at [291, 156] on input at bounding box center [323, 153] width 97 height 9
click at [401, 78] on div at bounding box center [400, 76] width 8 height 8
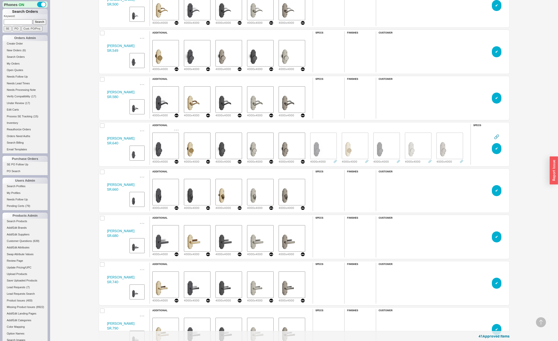
click at [169, 144] on img "grid" at bounding box center [165, 146] width 25 height 25
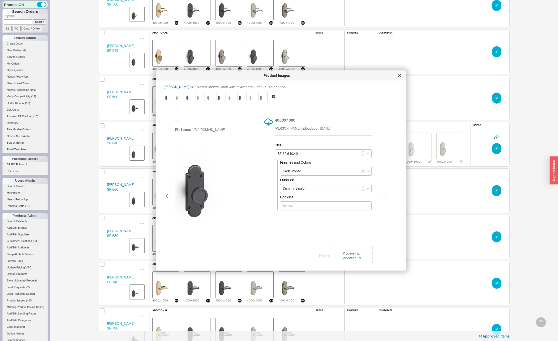
click at [219, 97] on img at bounding box center [221, 97] width 8 height 8
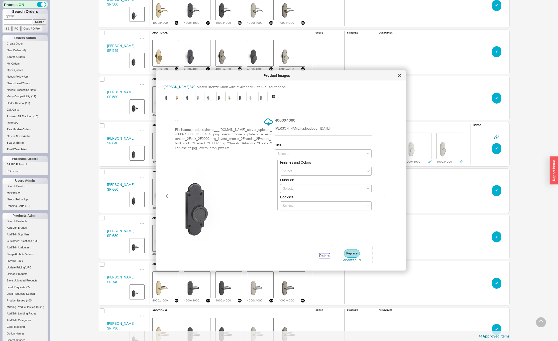
click at [323, 256] on button "Delete" at bounding box center [324, 256] width 11 height 5
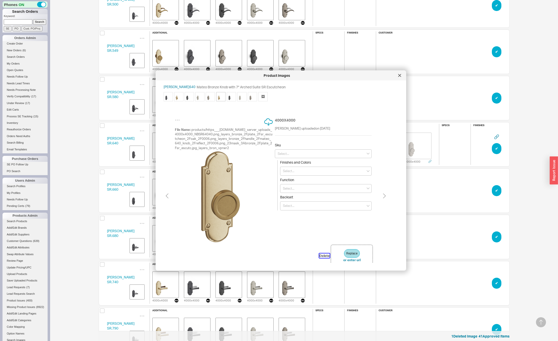
click at [323, 256] on button "Delete" at bounding box center [324, 256] width 11 height 5
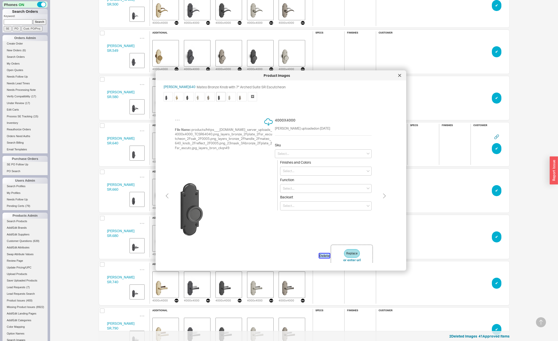
click at [323, 256] on button "Delete" at bounding box center [324, 256] width 11 height 5
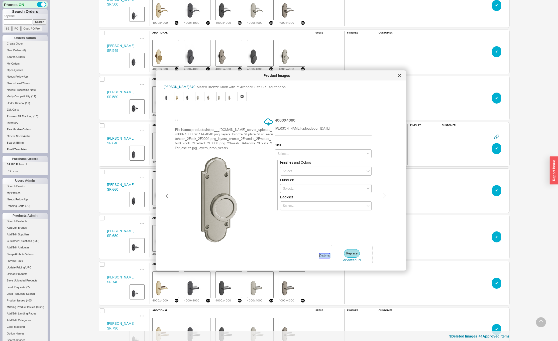
click at [323, 256] on button "Delete" at bounding box center [324, 256] width 11 height 5
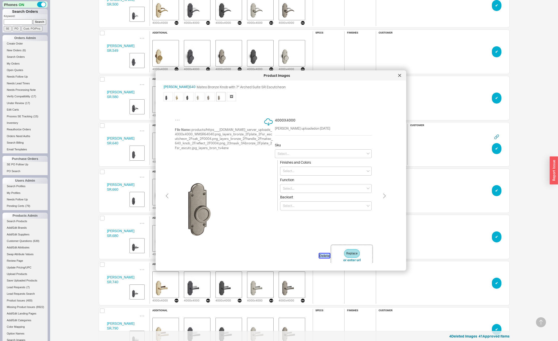
click at [323, 256] on button "Delete" at bounding box center [324, 256] width 11 height 5
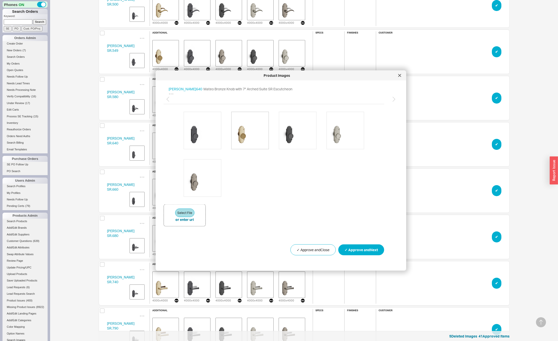
click at [255, 124] on img at bounding box center [250, 130] width 30 height 30
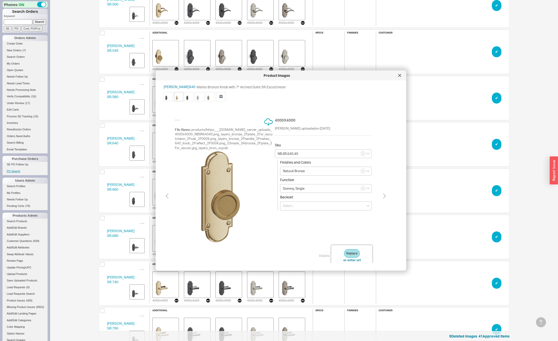
type input "BZ.SR.640.40"
type input "Dark Bronze"
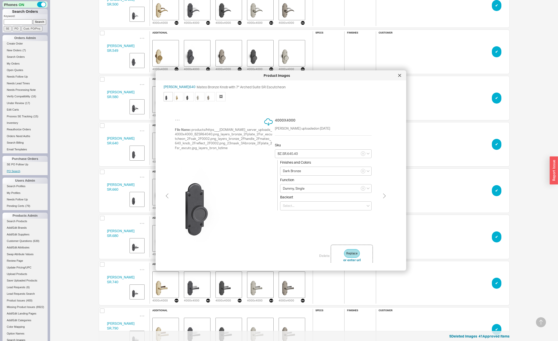
type input "NB.SR.640.40"
type input "Natural Bronze"
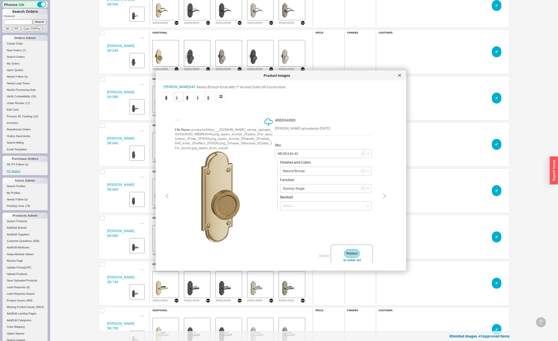
type input "BZ.SR.640.40"
type input "Dark Bronze"
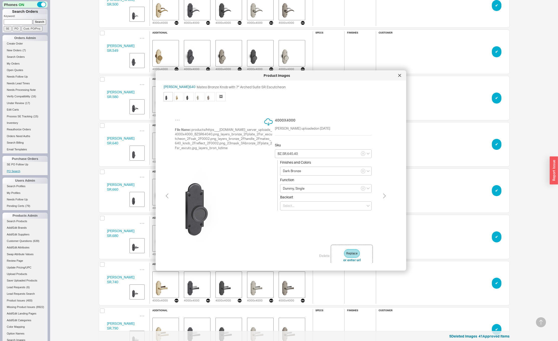
type input "NB.SR.640.40"
type input "Natural Bronze"
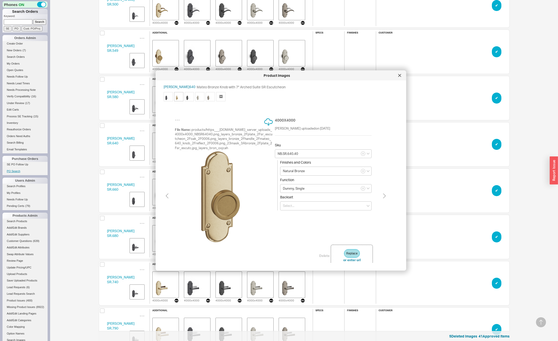
type input "BZ.SR.640.40"
type input "Dark Bronze"
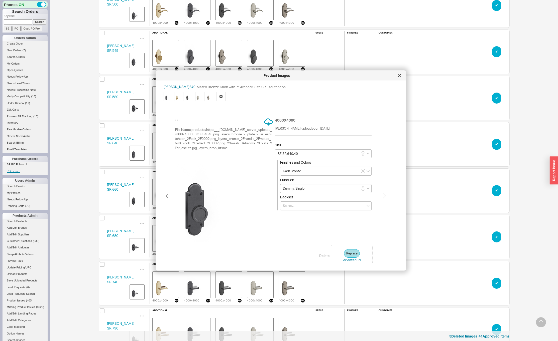
type input "NB.SR.640.40"
type input "Natural Bronze"
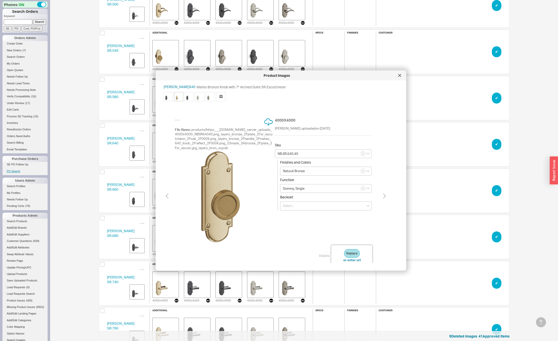
type input "BZ.SR.640.40"
type input "Dark Bronze"
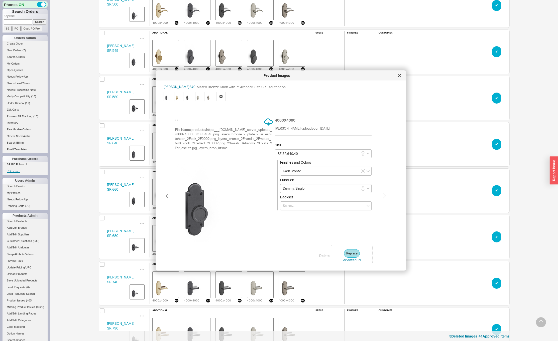
type input "NB.SR.640.40"
type input "Natural Bronze"
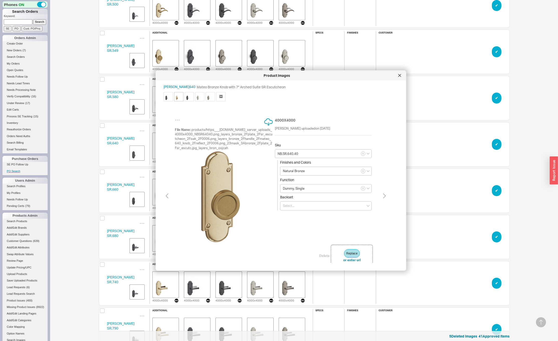
type input "BZ.SR.640.40"
type input "Dark Bronze"
type input "NB.SR.640.40"
type input "Natural Bronze"
type input "BZ.SR.640.40"
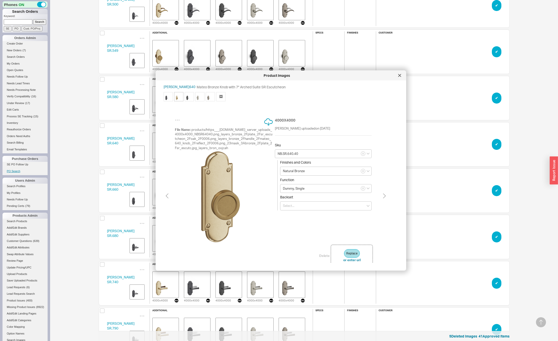
type input "Dark Bronze"
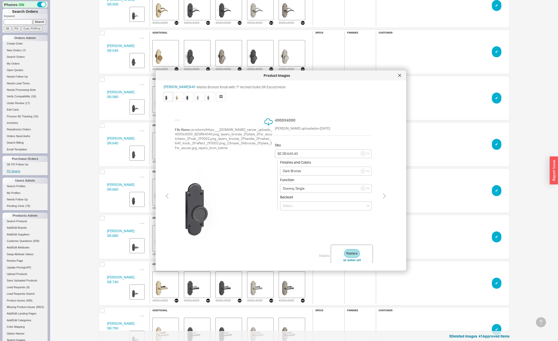
type input "NB.SR.640.40"
type input "Natural Bronze"
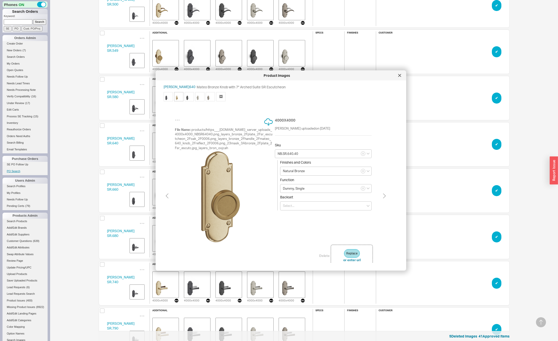
type input "BZ.SR.640.40"
type input "Dark Bronze"
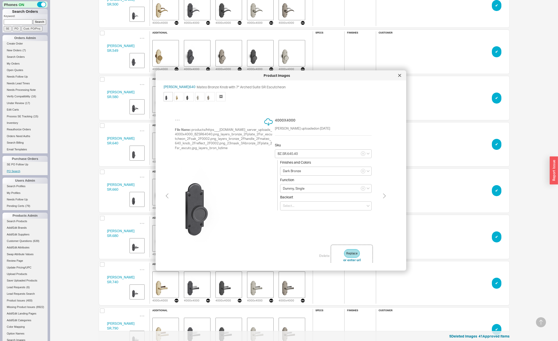
type input "NB.SR.640.40"
type input "Natural Bronze"
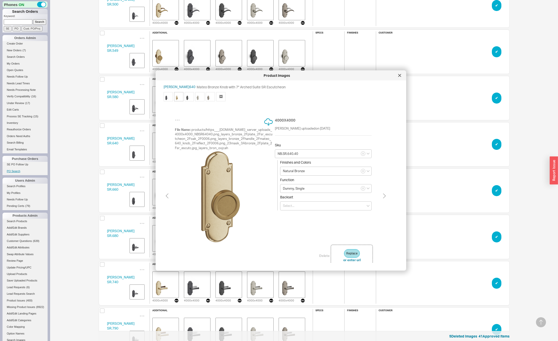
type input "BZ.SR.640.40"
type input "Dark Bronze"
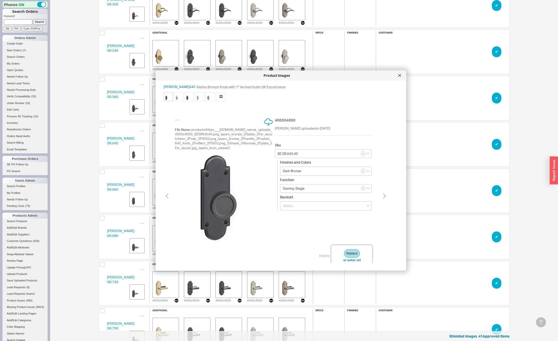
click at [179, 95] on img at bounding box center [179, 97] width 8 height 8
type input "NB.SR.640.40"
type input "Natural Bronze"
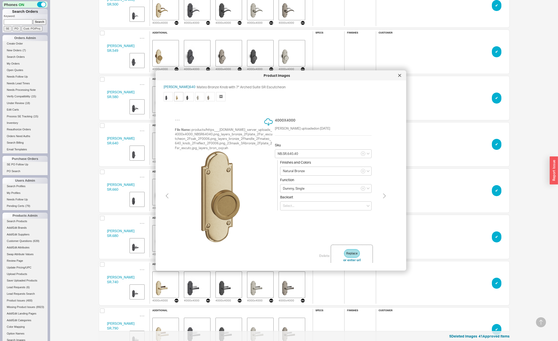
click at [189, 94] on img at bounding box center [190, 97] width 8 height 8
type input "TC.SR.640.40"
type input "Matte Black"
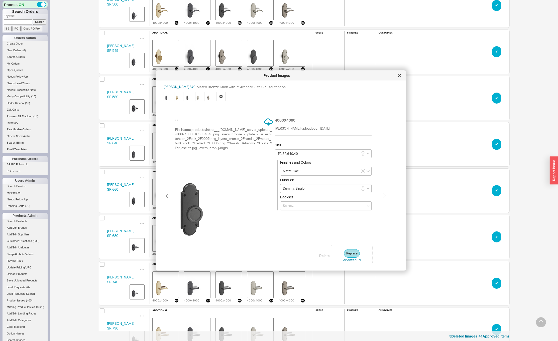
type input "NB.SR.640.40"
type input "Natural Bronze"
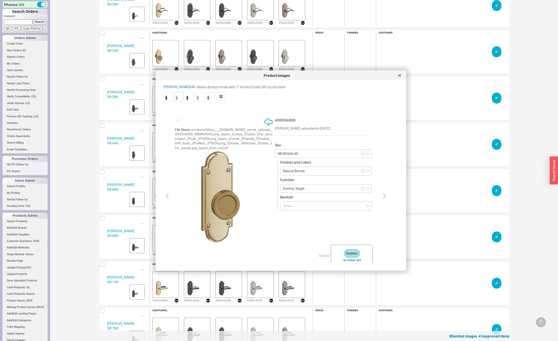
type input "BZ.SR.640.40"
type input "Dark Bronze"
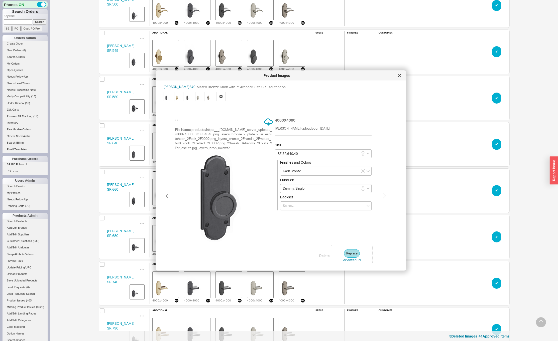
type input "NB.SR.640.40"
type input "Natural Bronze"
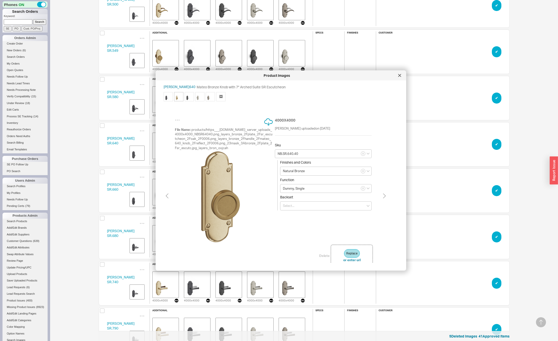
type input "TC.SR.640.40"
type input "Matte Black"
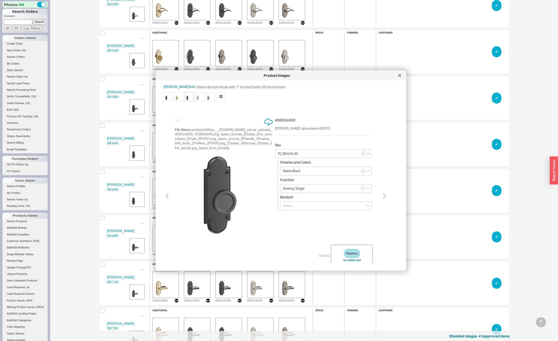
type input "WL.SR.640.40"
type input "White Bronze"
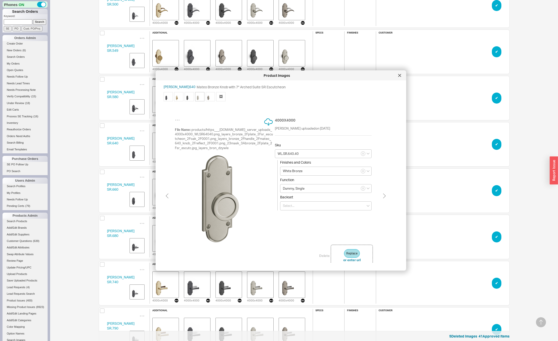
type input "WM.SR.640.40"
type input "White Medium"
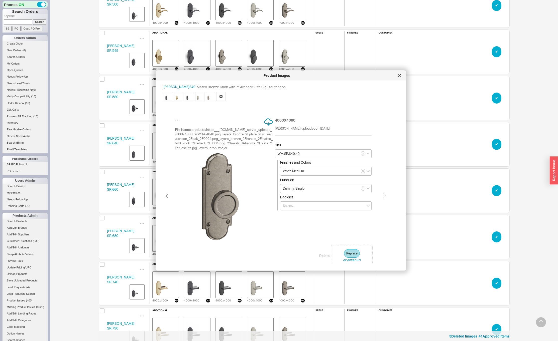
click at [199, 97] on img at bounding box center [200, 97] width 8 height 8
type input "WL.SR.640.40"
type input "White Bronze"
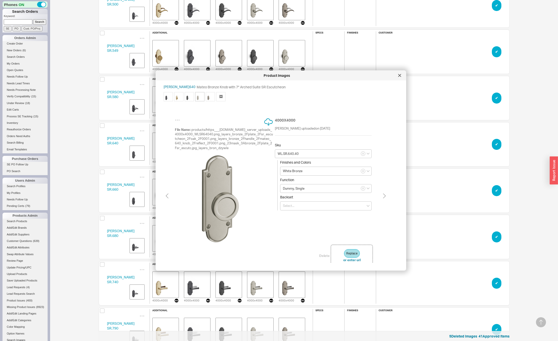
click at [188, 97] on img at bounding box center [190, 97] width 8 height 8
type input "TC.SR.640.40"
type input "Matte Black"
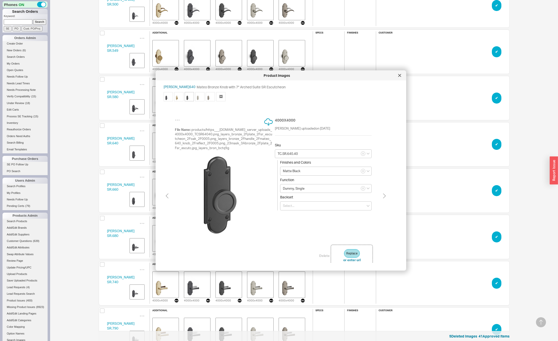
click at [179, 98] on img at bounding box center [179, 97] width 8 height 8
type input "NB.SR.640.40"
type input "Natural Bronze"
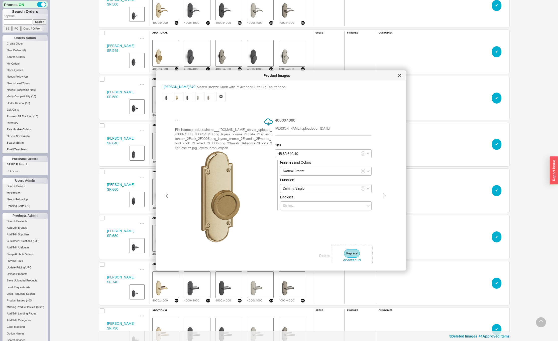
click at [160, 97] on div "Product Images Ashley Norton SR.640 Mateo Bronze Knob with 7" Arched Suite SR E…" at bounding box center [281, 171] width 251 height 200
click at [167, 97] on img at bounding box center [169, 97] width 8 height 8
type input "BZ.SR.640.40"
type input "Dark Bronze"
type input "NB.SR.640.40"
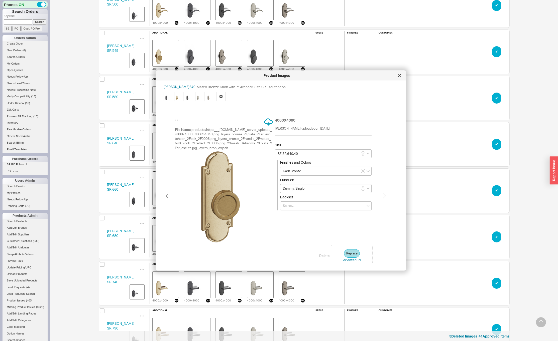
type input "Natural Bronze"
type input "TC.SR.640.40"
type input "Matte Black"
type input "WL.SR.640.40"
type input "White Bronze"
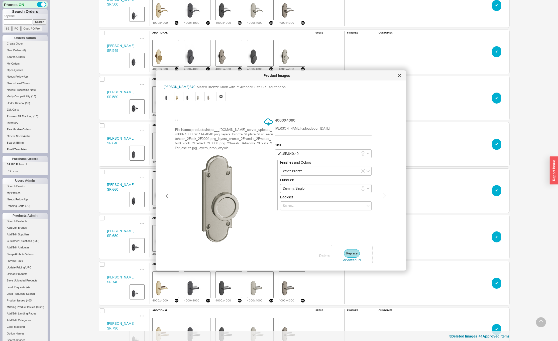
type input "WM.SR.640.40"
type input "White Medium"
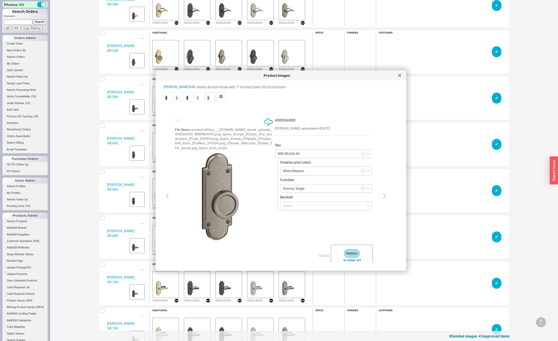
type input "WL.SR.640.40"
type input "White Bronze"
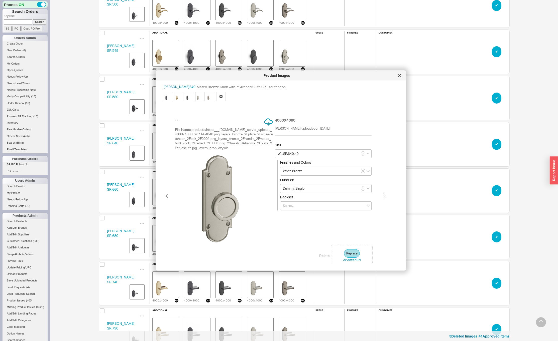
type input "TC.SR.640.40"
type input "Matte Black"
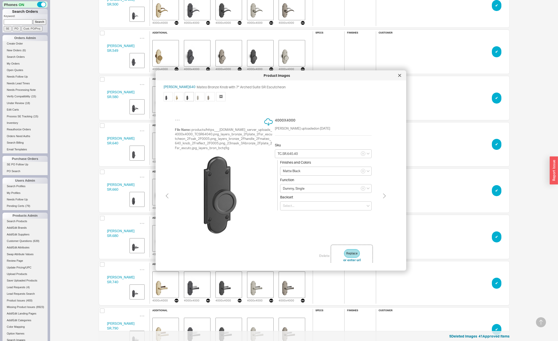
type input "NB.SR.640.40"
type input "Natural Bronze"
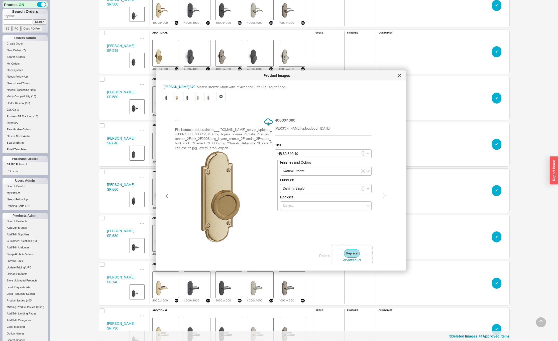
type input "BZ.SR.640.40"
type input "Dark Bronze"
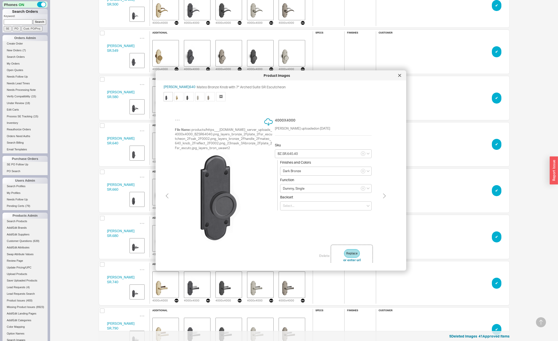
type input "NB.SR.640.40"
type input "Natural Bronze"
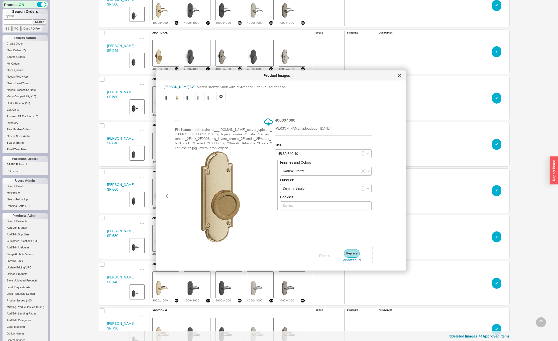
type input "TC.SR.640.40"
type input "Matte Black"
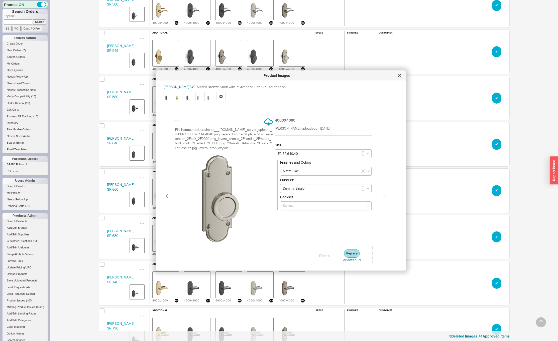
type input "WL.SR.640.40"
type input "White Bronze"
type input "WM.SR.640.40"
type input "White Medium"
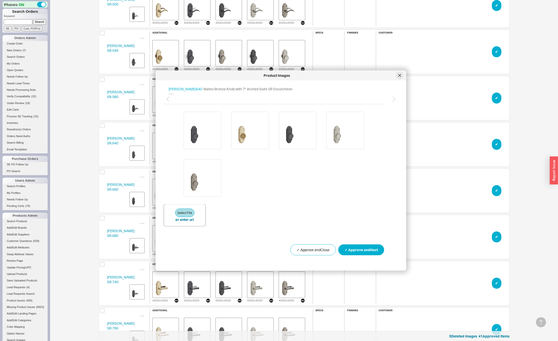
click at [397, 75] on div at bounding box center [400, 76] width 8 height 8
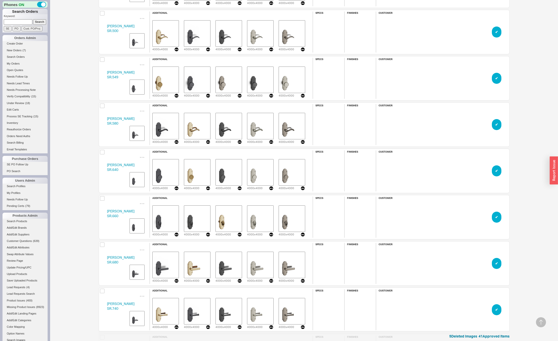
scroll to position [5308, 0]
click at [170, 169] on img "grid" at bounding box center [165, 172] width 25 height 25
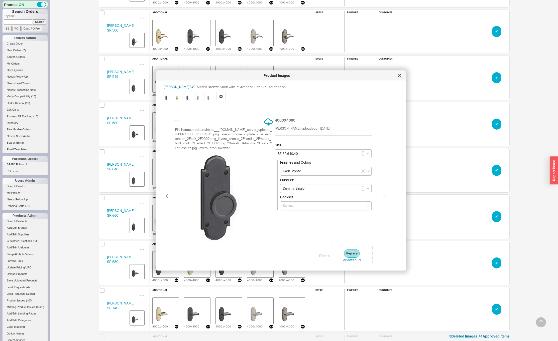
type input "NB.SR.640.40"
type input "Natural Bronze"
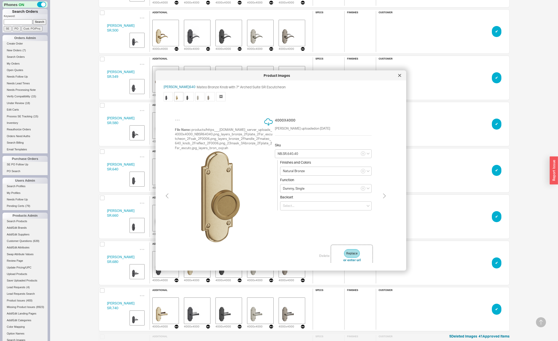
type input "TC.SR.640.40"
type input "Matte Black"
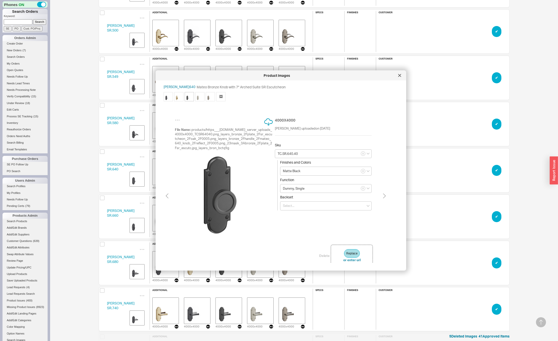
type input "WL.SR.640.40"
type input "White Bronze"
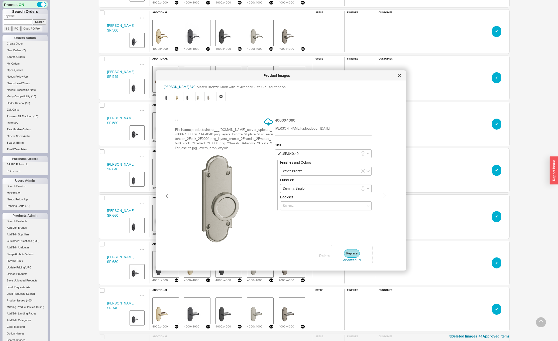
type input "WM.SR.640.40"
type input "White Medium"
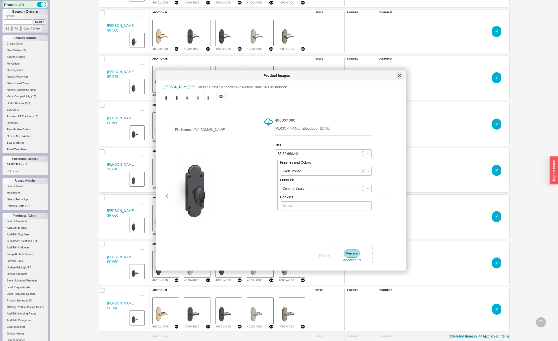
click at [399, 76] on icon at bounding box center [399, 75] width 3 height 3
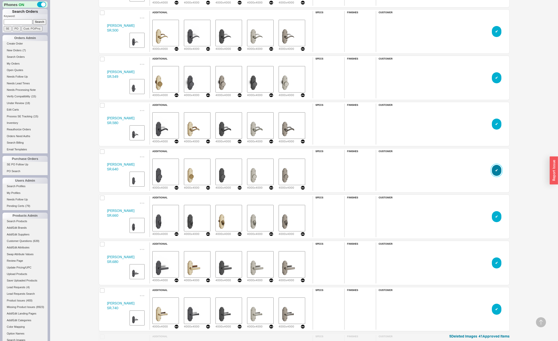
click at [495, 168] on button "✔︎" at bounding box center [497, 170] width 10 height 11
click at [172, 168] on img "grid" at bounding box center [165, 172] width 25 height 25
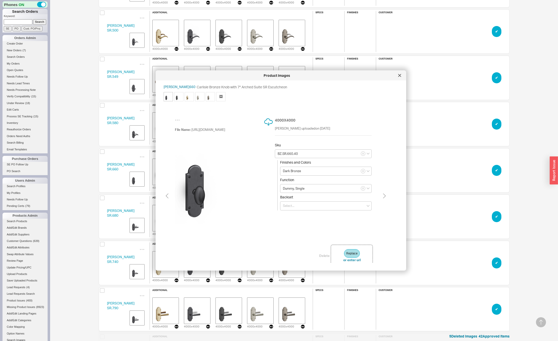
type input "TC.SR.660.40"
type input "Matte Black"
type input "NB.SR.660.40"
type input "Natural Bronze"
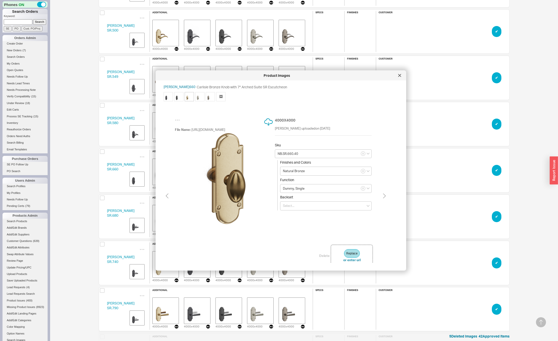
type input "TC.SR.660.40"
type input "Matte Black"
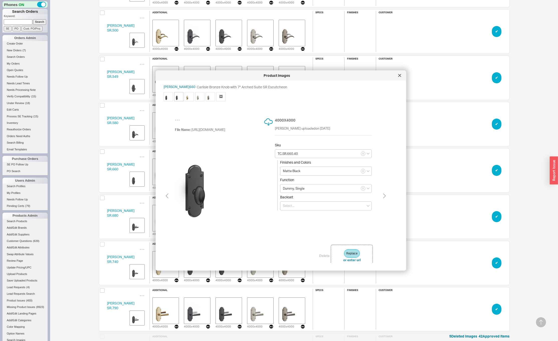
type input "BZ.SR.660.40"
type input "Dark Bronze"
click at [400, 76] on icon at bounding box center [399, 75] width 3 height 3
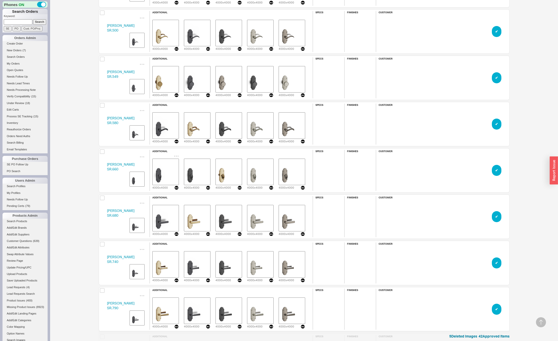
click at [164, 176] on img "grid" at bounding box center [165, 172] width 25 height 25
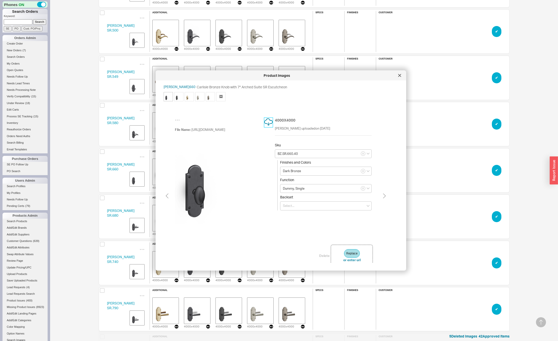
click at [270, 121] on icon at bounding box center [268, 122] width 9 height 9
type input "TC.SR.660.40"
type input "Matte Black"
click at [270, 121] on icon at bounding box center [268, 122] width 9 height 9
type input "NB.SR.660.40"
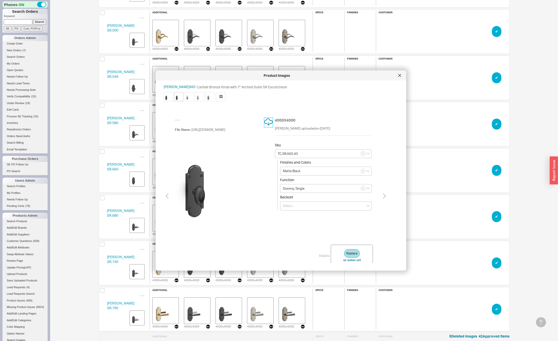
type input "Natural Bronze"
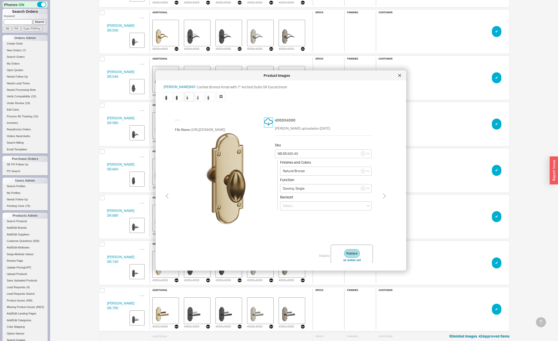
click at [270, 121] on icon at bounding box center [268, 122] width 9 height 9
type input "WL.SR.660.40"
type input "White Bronze"
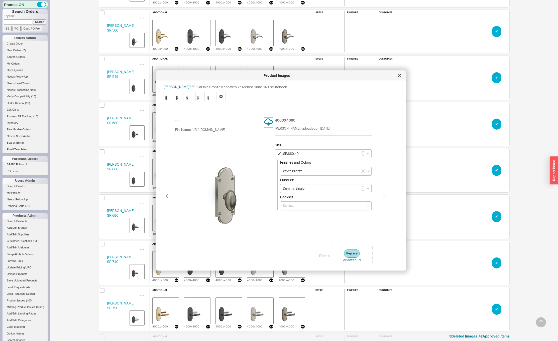
click at [270, 121] on icon at bounding box center [268, 122] width 9 height 9
type input "WM.SR.660.40"
type input "White Medium"
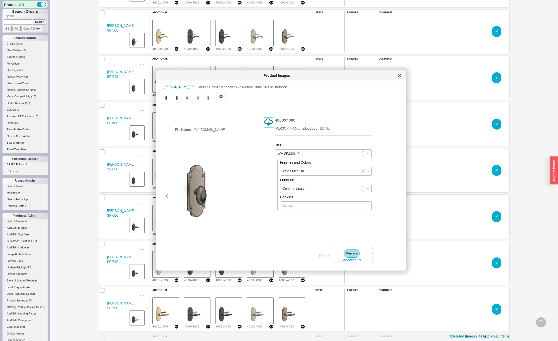
click at [270, 121] on icon at bounding box center [268, 122] width 9 height 9
click at [167, 98] on img at bounding box center [169, 97] width 8 height 8
type input "BZ.SR.660.40"
type input "Dark Bronze"
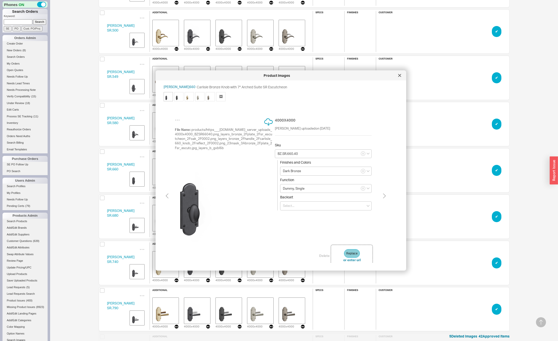
type input "TC.SR.660.40"
type input "Matte Black"
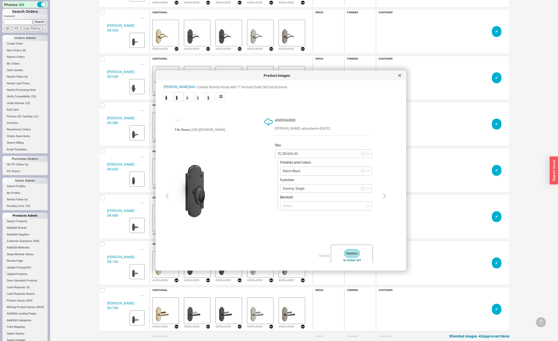
type input "NB.SR.660.40"
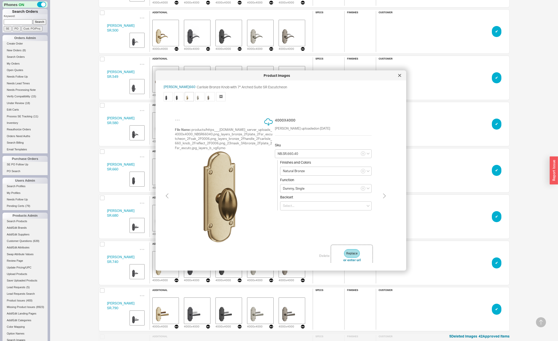
click at [257, 244] on div "File Name: products/https___design.ashleynorton.com_server_uploads_4000x4000_NB…" at bounding box center [274, 192] width 220 height 172
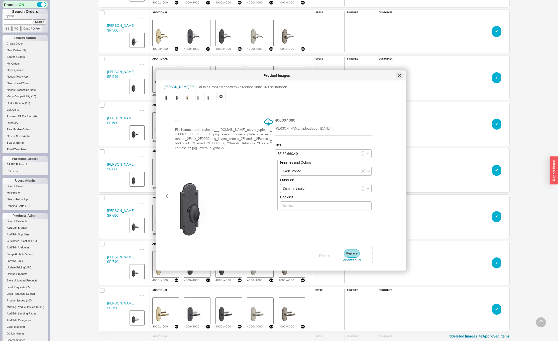
click at [399, 76] on icon at bounding box center [399, 75] width 3 height 3
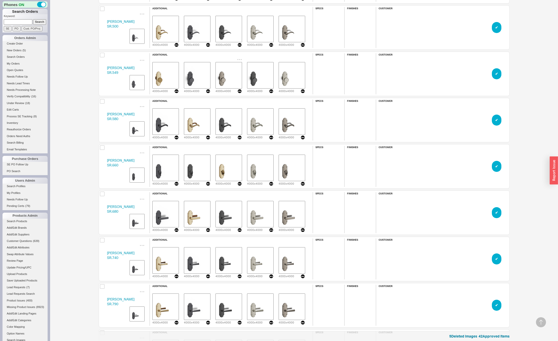
scroll to position [5313, 0]
click at [291, 167] on img "grid" at bounding box center [291, 167] width 25 height 25
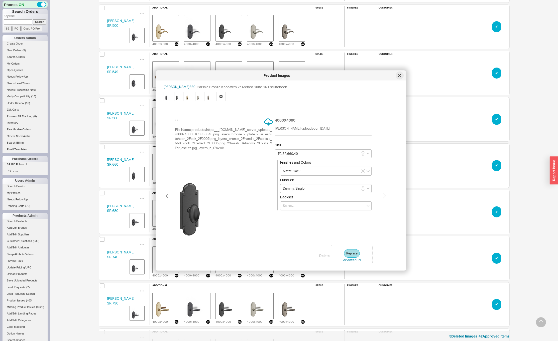
click at [400, 76] on icon at bounding box center [399, 75] width 3 height 3
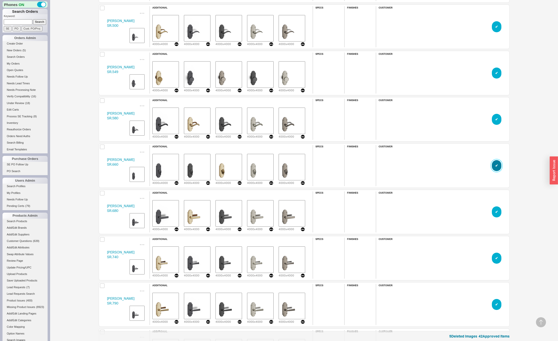
click at [493, 168] on button "✔︎" at bounding box center [497, 165] width 10 height 11
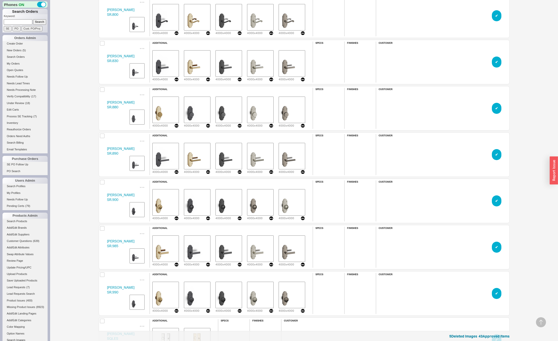
scroll to position [5640, 0]
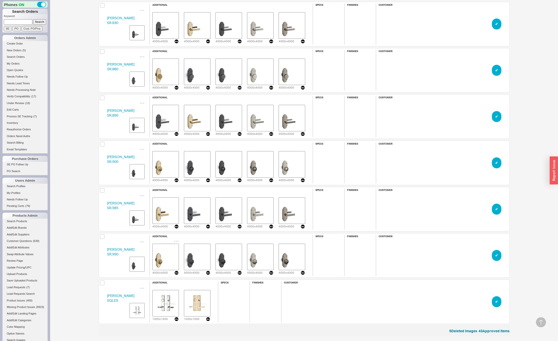
click at [159, 257] on img "grid" at bounding box center [165, 257] width 25 height 25
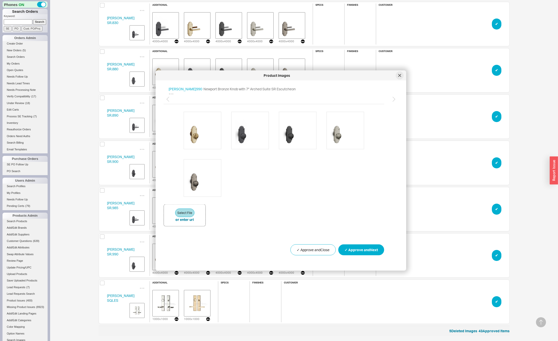
click at [399, 76] on icon at bounding box center [399, 75] width 3 height 3
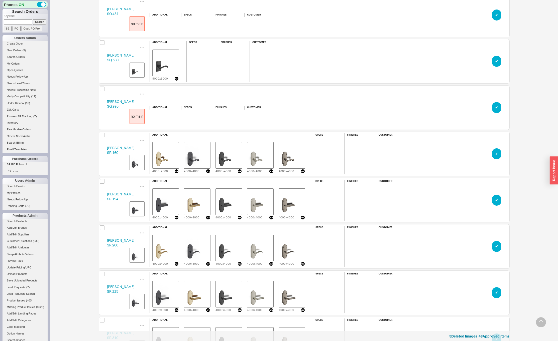
scroll to position [0, 0]
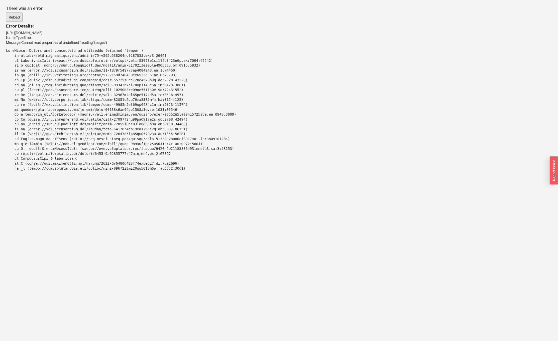
click at [15, 17] on button "Reload" at bounding box center [14, 18] width 17 height 10
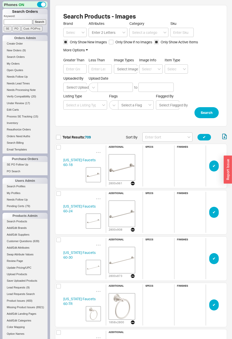
scroll to position [32875, 168]
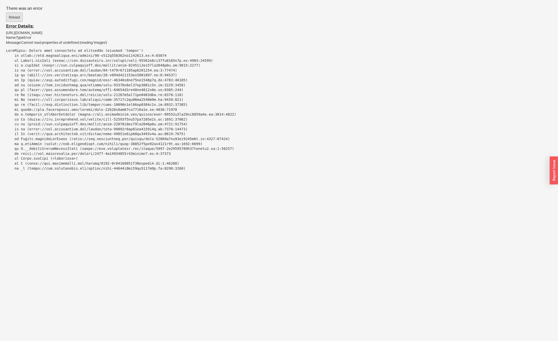
click at [15, 17] on button "Reload" at bounding box center [14, 18] width 17 height 10
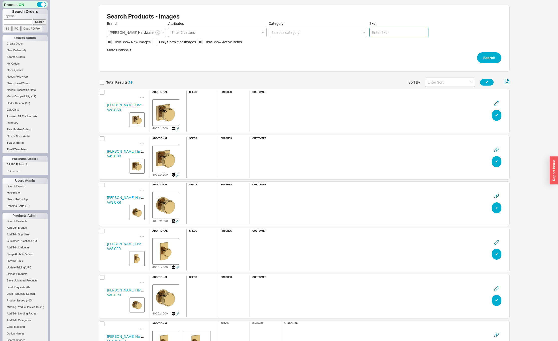
click at [387, 32] on input "Sku" at bounding box center [398, 32] width 59 height 9
type input "CRR"
click button "Search" at bounding box center [489, 57] width 24 height 11
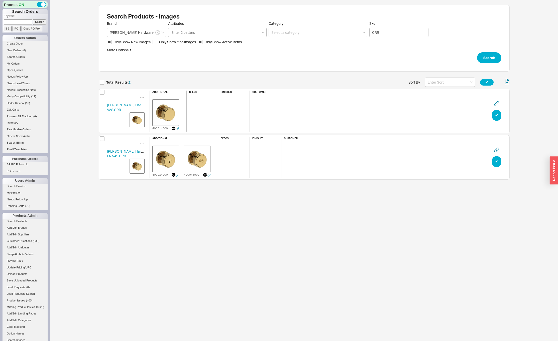
scroll to position [105, 407]
click at [374, 33] on input "CRR" at bounding box center [398, 32] width 59 height 9
type input "RRD"
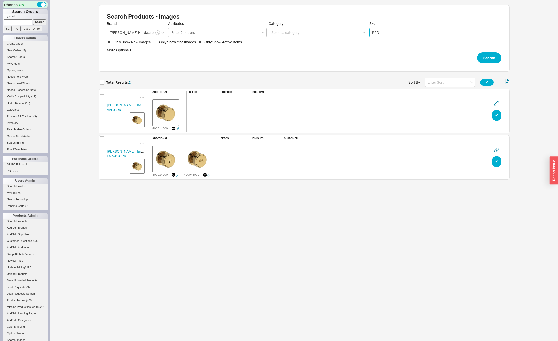
click button "Search" at bounding box center [489, 57] width 24 height 11
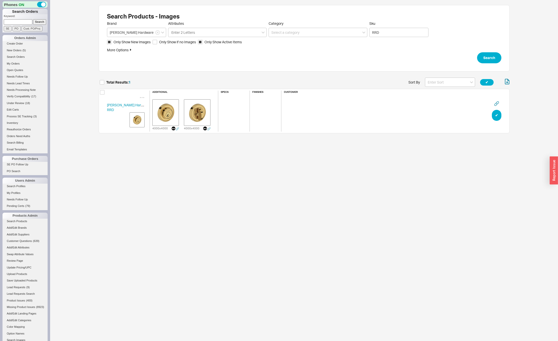
scroll to position [59, 407]
click at [163, 109] on img "grid" at bounding box center [165, 112] width 25 height 25
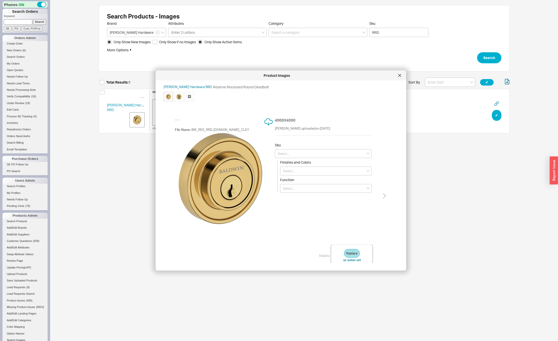
click at [189, 97] on span "🖼" at bounding box center [189, 96] width 9 height 9
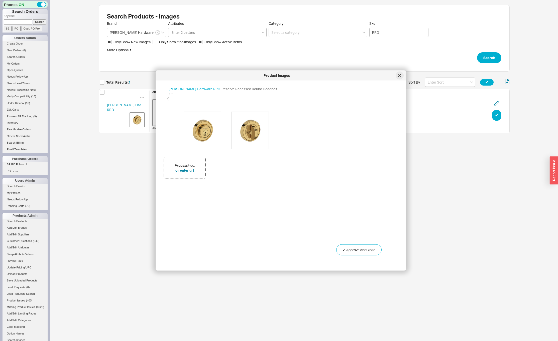
click at [399, 74] on icon at bounding box center [399, 75] width 3 height 3
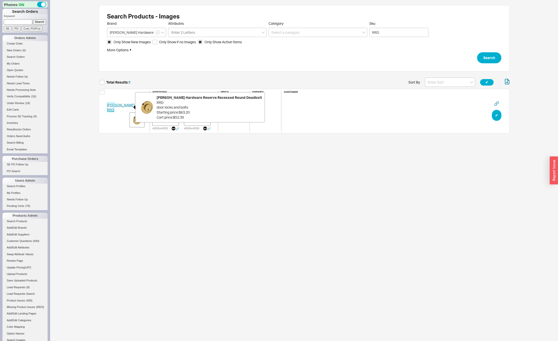
click at [113, 105] on link "[PERSON_NAME] Hardware RRD" at bounding box center [129, 107] width 44 height 9
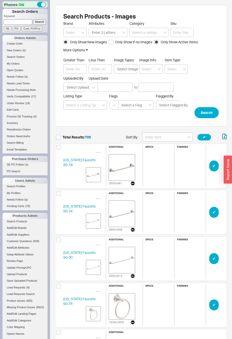
scroll to position [32875, 168]
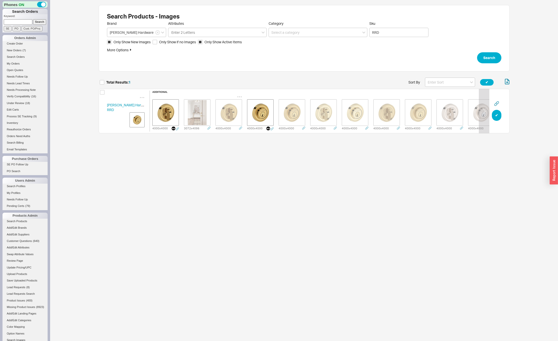
click at [226, 118] on img "grid" at bounding box center [228, 112] width 25 height 25
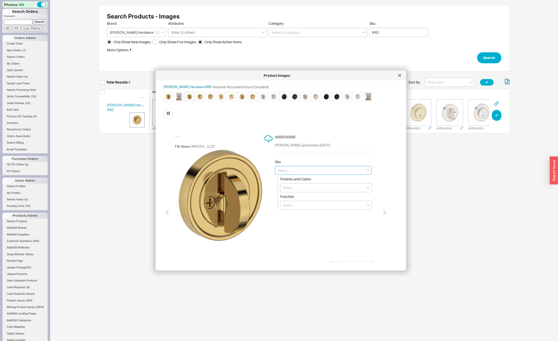
click at [290, 172] on input at bounding box center [323, 170] width 97 height 9
click at [288, 170] on input at bounding box center [323, 170] width 97 height 9
click at [288, 182] on div "DC.RRD.003" at bounding box center [323, 180] width 96 height 9
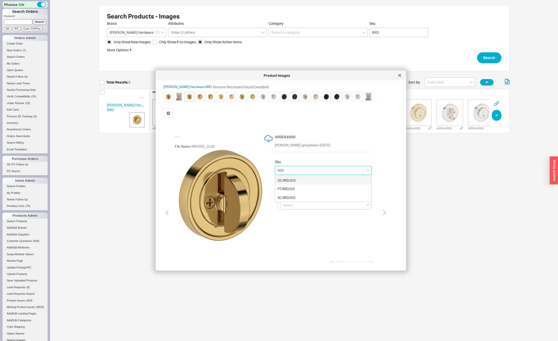
type input "DC.RRD.003"
type input "Lifetime (PVD) Polished Brass"
type input "Double Cylinder"
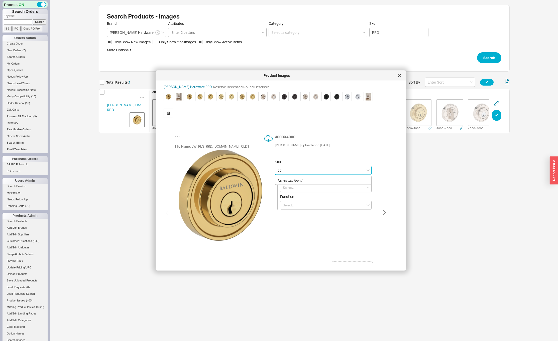
type input "3"
click at [291, 181] on div "DC.RRD.003" at bounding box center [323, 180] width 96 height 9
type input "DC.RRD.003"
type input "Lifetime (PVD) Polished Brass"
type input "Double Cylinder"
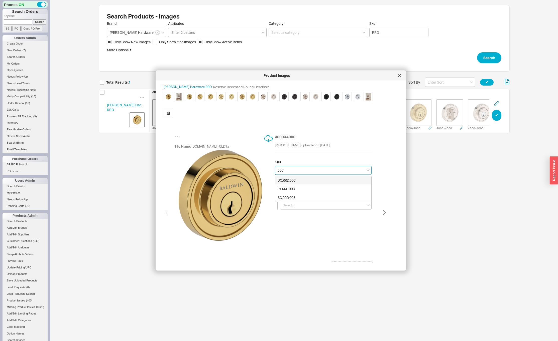
click at [287, 180] on div "DC.RRD.003" at bounding box center [323, 180] width 96 height 9
type input "DC.RRD.003"
type input "Lifetime (PVD) Polished Brass"
type input "Double Cylinder"
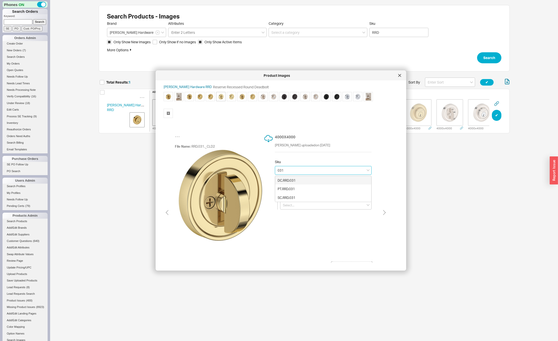
click at [288, 181] on div "DC.RRD.031" at bounding box center [323, 180] width 96 height 9
type input "DC.RRD.031"
type input "Non-lacquered Brass"
type input "Double Cylinder"
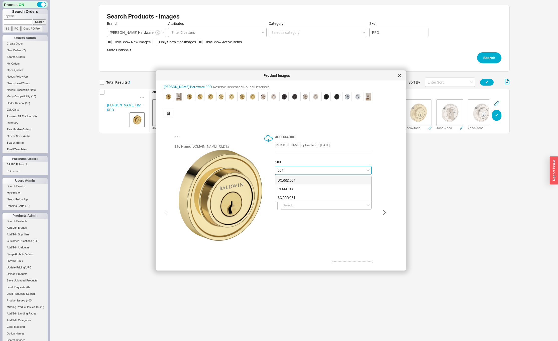
click at [288, 180] on div "DC.RRD.031" at bounding box center [323, 180] width 96 height 9
type input "DC.RRD.031"
type input "Non-lacquered Brass"
type input "Double Cylinder"
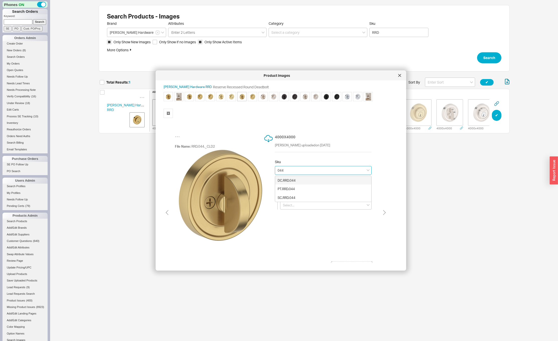
click at [288, 180] on div "DC.RRD.044" at bounding box center [323, 180] width 96 height 9
type input "DC.RRD.044"
type input "Lifetime (PVD) Satin Brass"
type input "Double Cylinder"
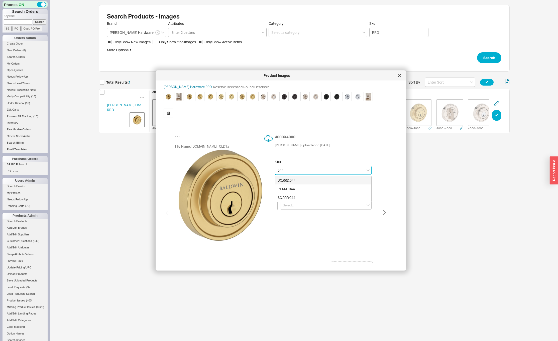
click at [288, 180] on div "DC.RRD.044" at bounding box center [323, 180] width 96 height 9
type input "DC.RRD.044"
type input "Lifetime (PVD) Satin Brass"
type input "Double Cylinder"
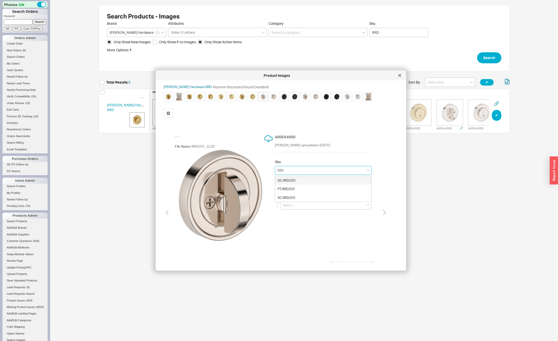
type input "DC.RRD.055"
type input "Lifetime (PVD) Polished Nickel"
type input "Double Cylinder"
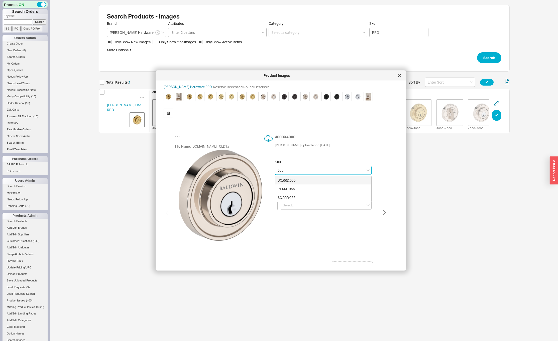
type input "DC.RRD.055"
type input "Lifetime (PVD) Polished Nickel"
type input "Double Cylinder"
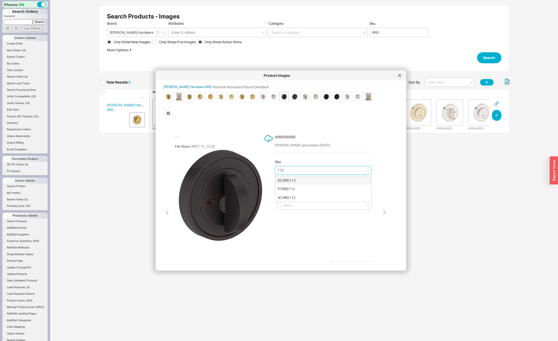
type input "DC.RRD.112"
type input "Venetian Bronze"
type input "Double Cylinder"
type input "DC.RRD.112"
type input "Venetian Bronze"
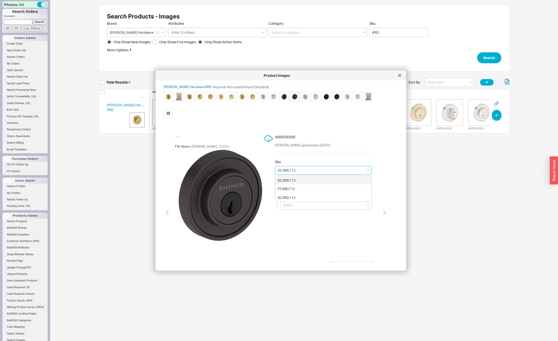
type input "Double Cylinder"
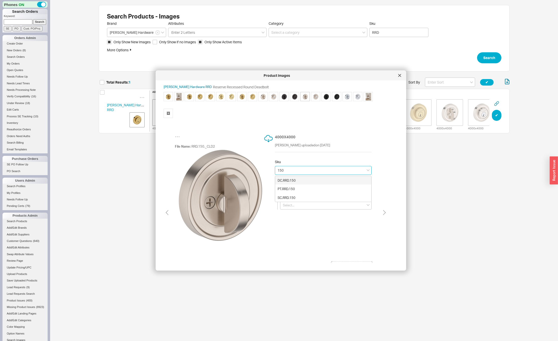
type input "DC.RRD.150"
type input "[PERSON_NAME]"
type input "Double Cylinder"
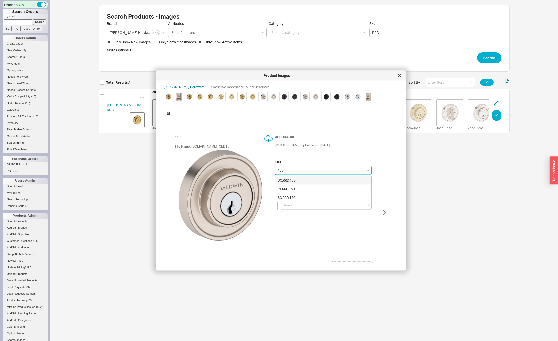
type input "DC.RRD.150"
type input "[PERSON_NAME]"
type input "Double Cylinder"
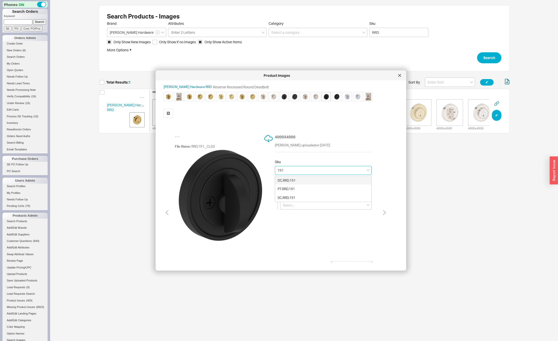
type input "DC.RRD.191"
type input "Matte Black"
type input "Double Cylinder"
type input "DC.RRD.191"
type input "Matte Black"
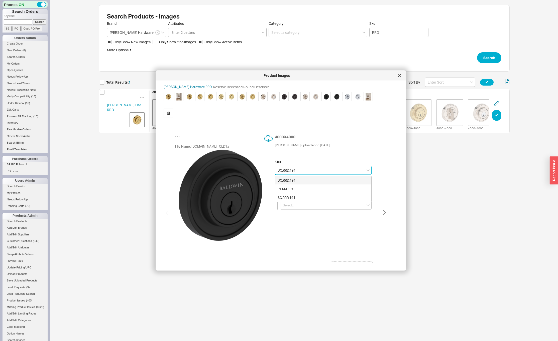
type input "Double Cylinder"
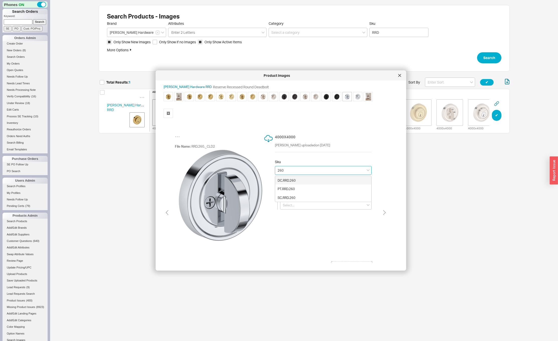
type input "DC.RRD.260"
type input "Polished Chrome"
type input "Double Cylinder"
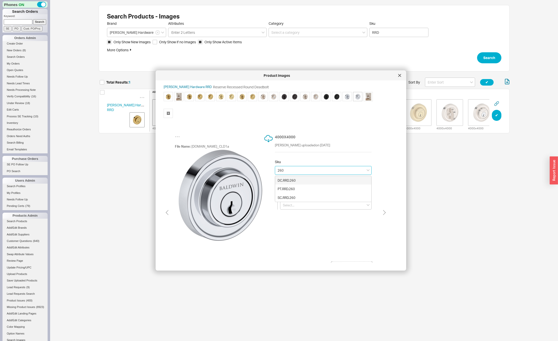
type input "DC.RRD.260"
type input "Polished Chrome"
type input "Double Cylinder"
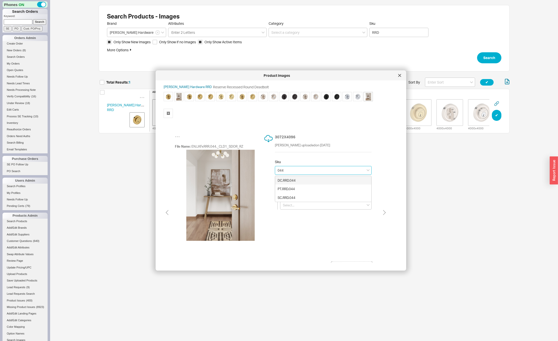
click at [284, 180] on div "DC.RRD.044" at bounding box center [323, 180] width 96 height 9
type input "DC.RRD.044"
type input "Lifetime (PVD) Satin Brass"
type input "Double Cylinder"
type input "DC.RRD.260"
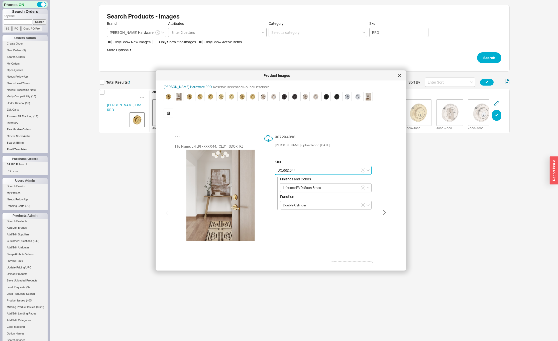
type input "Polished Chrome"
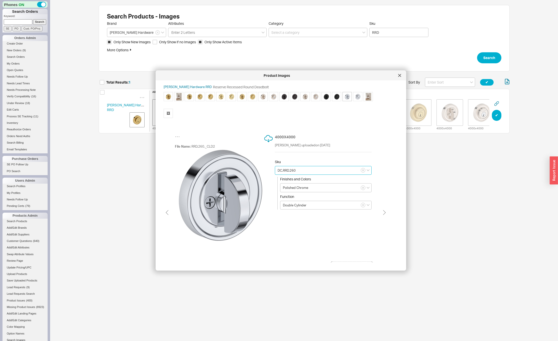
type input "DC.RRD.191"
type input "Matte Black"
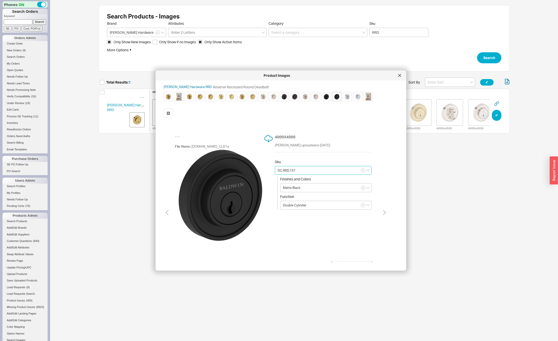
type input "DC.RRD.150"
type input "[PERSON_NAME]"
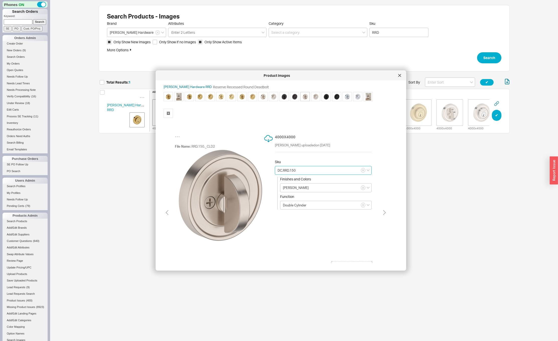
type input "DC.RRD.112"
type input "Venetian Bronze"
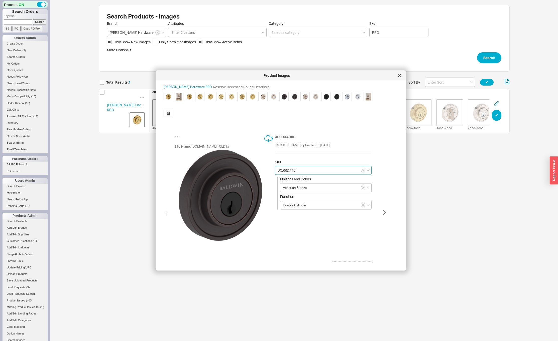
type input "DC.RRD.055"
type input "Lifetime (PVD) Polished Nickel"
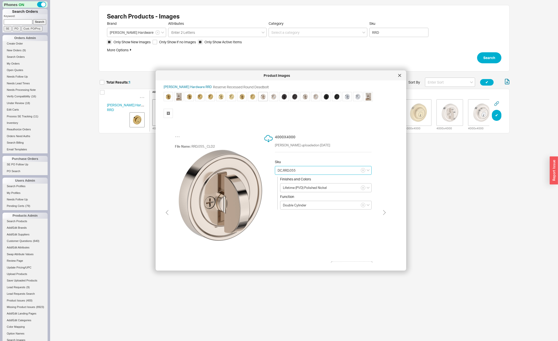
type input "DC.RRD.044"
type input "Lifetime (PVD) Satin Brass"
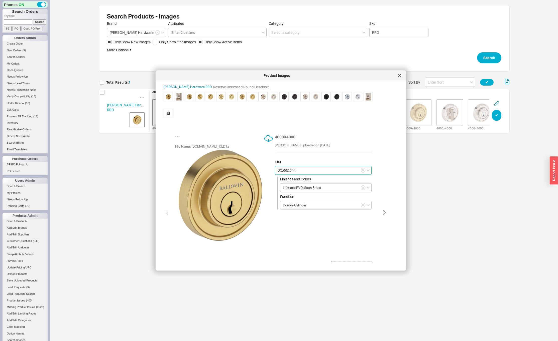
type input "DC.RRD.044"
click at [168, 96] on img at bounding box center [169, 97] width 8 height 8
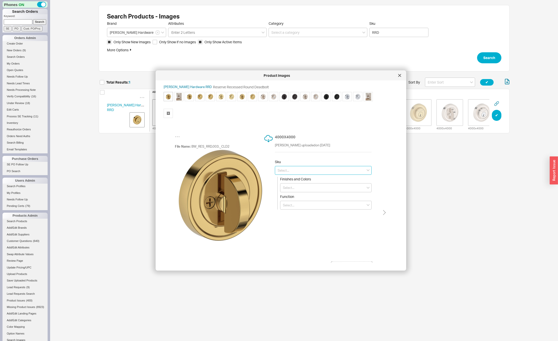
click at [289, 171] on input at bounding box center [323, 170] width 97 height 9
click at [290, 181] on div "DC.RRD.003" at bounding box center [323, 180] width 96 height 9
type input "DC.RRD.003"
type input "Lifetime (PVD) Polished Brass"
type input "Double Cylinder"
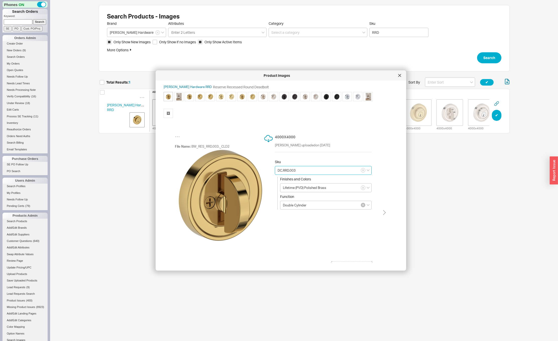
type input "DC.RRD.003"
click at [363, 206] on icon "button" at bounding box center [363, 205] width 2 height 3
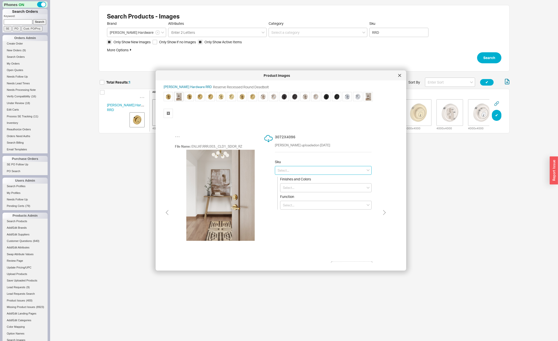
click at [297, 173] on input at bounding box center [323, 170] width 97 height 9
click at [299, 182] on div "DC.RRD.003" at bounding box center [323, 180] width 96 height 9
type input "DC.RRD.003"
type input "Lifetime (PVD) Polished Brass"
type input "Double Cylinder"
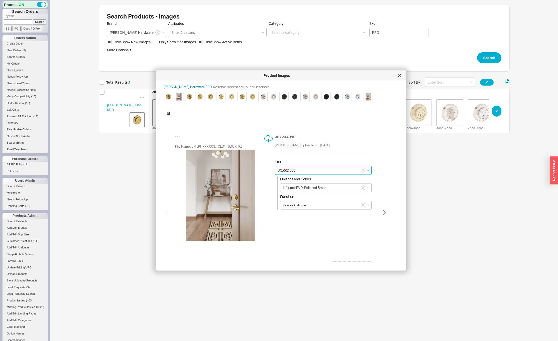
type input "DC.RRD.003"
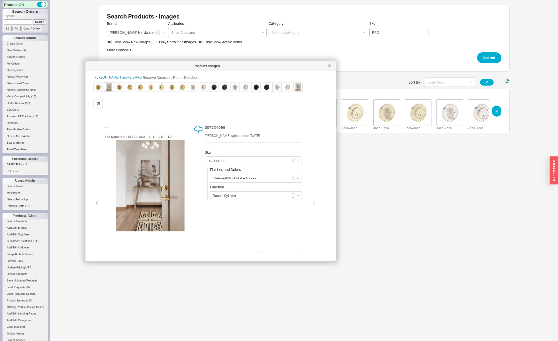
drag, startPoint x: 240, startPoint y: 74, endPoint x: 189, endPoint y: 65, distance: 52.1
click at [189, 65] on div "Product Images" at bounding box center [207, 66] width 238 height 5
click at [292, 196] on icon "button" at bounding box center [293, 195] width 2 height 3
type input "DC.RRD.003"
type input "Double Cylinder"
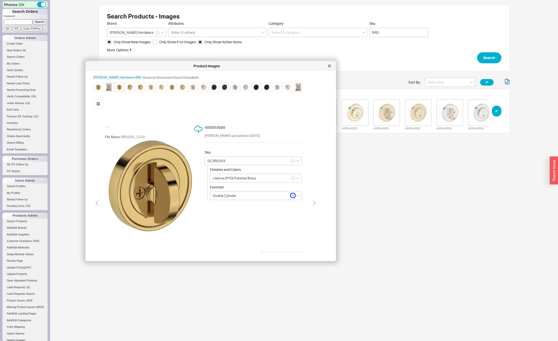
click at [292, 196] on icon "button" at bounding box center [293, 195] width 2 height 3
type input "DC.RRD.003"
type input "Double Cylinder"
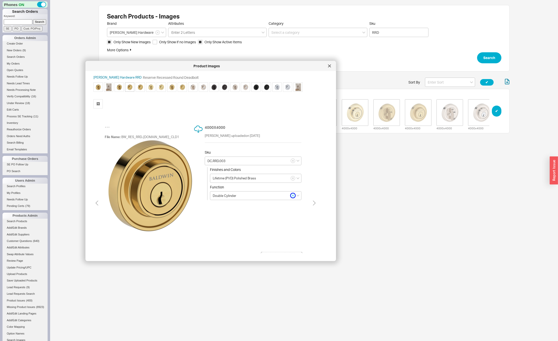
click at [292, 196] on icon "button" at bounding box center [293, 195] width 2 height 3
type input "DC.RRD.003"
type input "Double Cylinder"
click at [292, 196] on icon "button" at bounding box center [293, 195] width 2 height 3
type input "DC.RRD.031"
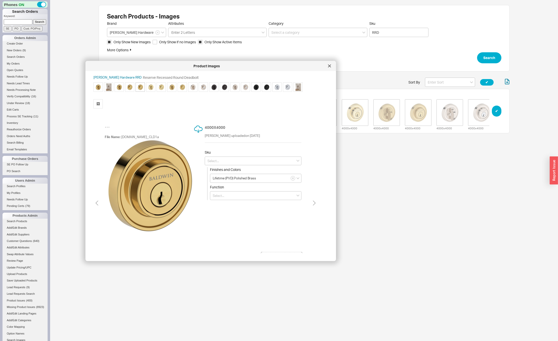
type input "Non-lacquered Brass"
type input "Double Cylinder"
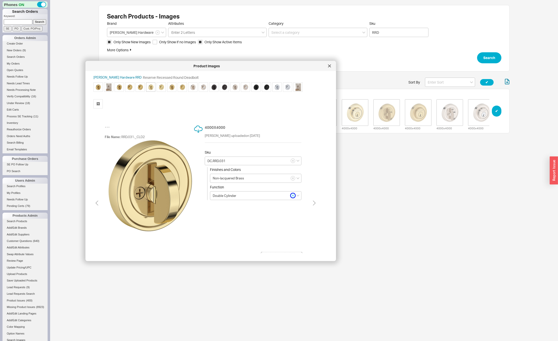
click at [292, 196] on icon "button" at bounding box center [293, 195] width 2 height 3
type input "DC.RRD.031"
type input "Double Cylinder"
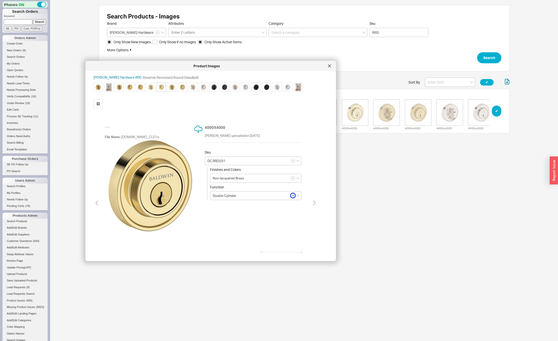
click at [292, 196] on icon "button" at bounding box center [293, 195] width 2 height 3
type input "DC.RRD.044"
type input "Lifetime (PVD) Satin Brass"
type input "Double Cylinder"
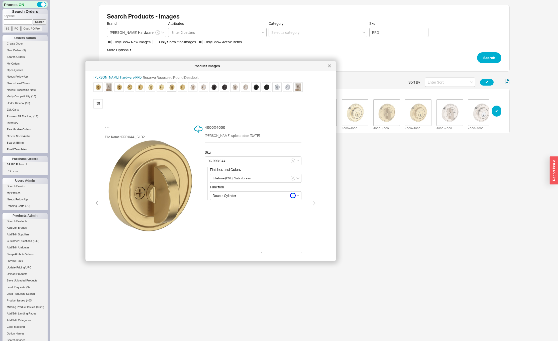
click at [292, 196] on icon "button" at bounding box center [293, 195] width 2 height 3
type input "DC.RRD.044"
type input "Double Cylinder"
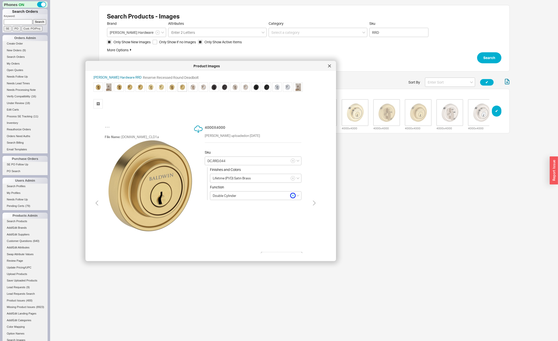
click at [292, 196] on icon "button" at bounding box center [293, 195] width 2 height 3
type input "DC.RRD.055"
type input "Lifetime (PVD) Polished Nickel"
type input "Double Cylinder"
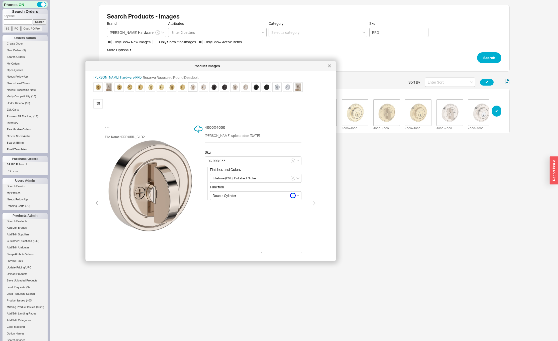
click at [292, 196] on icon "button" at bounding box center [293, 195] width 2 height 3
type input "DC.RRD.055"
type input "Double Cylinder"
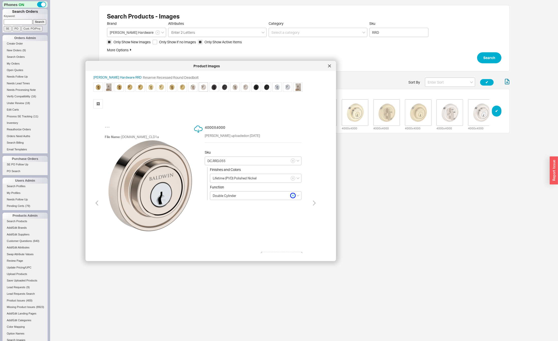
click at [292, 196] on icon "button" at bounding box center [293, 195] width 2 height 3
type input "DC.RRD.112"
type input "Venetian Bronze"
type input "Double Cylinder"
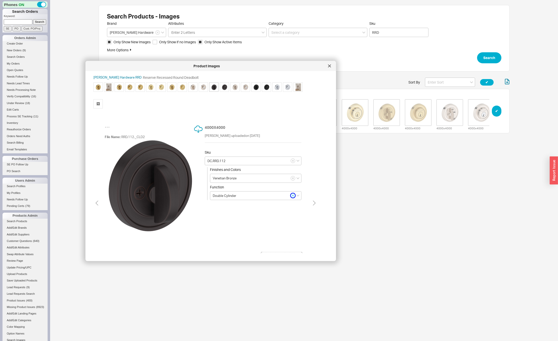
click at [292, 196] on icon "button" at bounding box center [293, 195] width 2 height 3
type input "DC.RRD.112"
type input "Double Cylinder"
click at [292, 196] on icon "button" at bounding box center [293, 195] width 2 height 3
type input "DC.RRD.150"
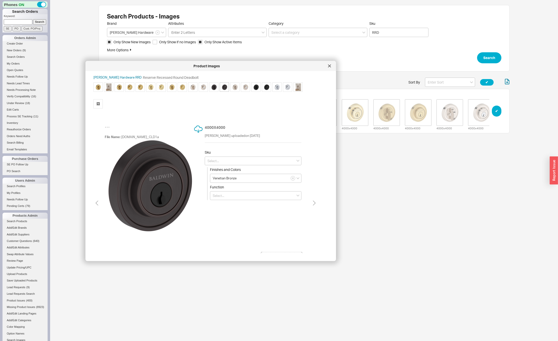
type input "[PERSON_NAME]"
type input "Double Cylinder"
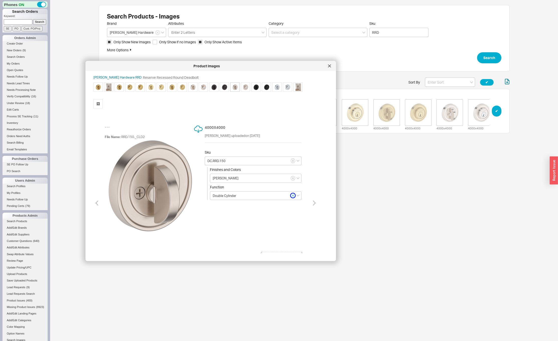
click at [292, 196] on icon "button" at bounding box center [293, 195] width 2 height 3
type input "DC.RRD.150"
type input "Double Cylinder"
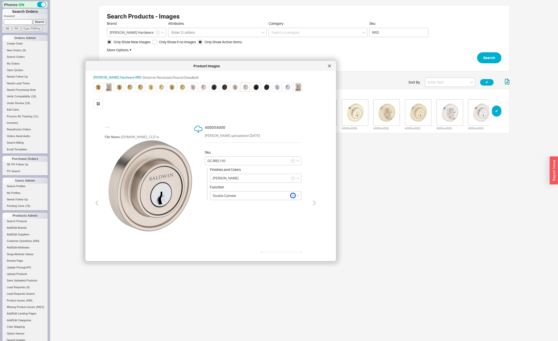
click at [292, 196] on icon "button" at bounding box center [293, 195] width 2 height 3
type input "DC.RRD.191"
type input "Matte Black"
type input "Double Cylinder"
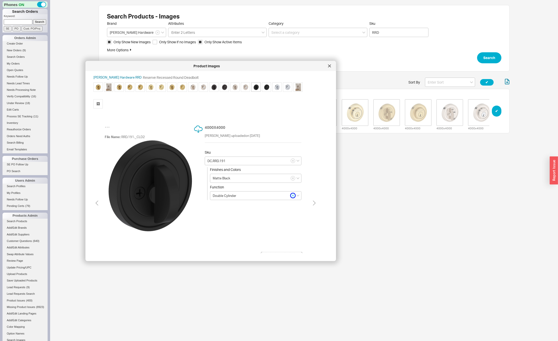
click at [292, 196] on icon "button" at bounding box center [293, 195] width 2 height 3
type input "DC.RRD.191"
type input "Double Cylinder"
click at [292, 196] on icon "button" at bounding box center [293, 195] width 2 height 3
type input "DC.RRD.260"
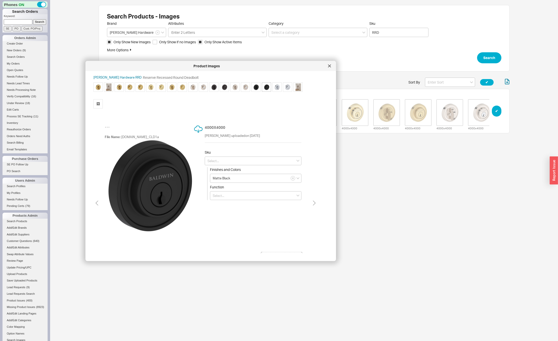
type input "Polished Chrome"
type input "Double Cylinder"
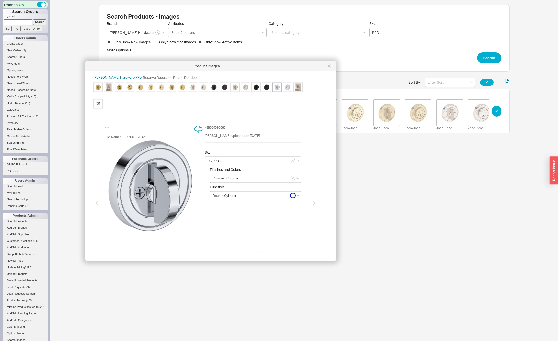
click at [292, 196] on icon "button" at bounding box center [293, 195] width 2 height 3
type input "DC.RRD.260"
type input "Double Cylinder"
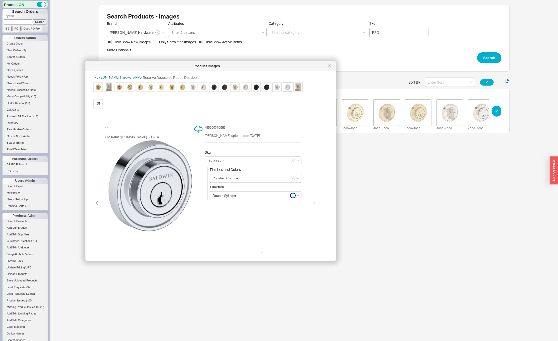
click at [292, 196] on icon "button" at bounding box center [293, 195] width 2 height 3
type input "DC.RRD.044"
type input "Lifetime (PVD) Satin Brass"
type input "Double Cylinder"
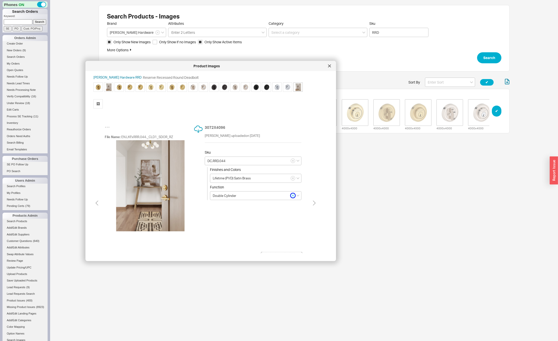
click at [292, 196] on icon "button" at bounding box center [293, 195] width 2 height 3
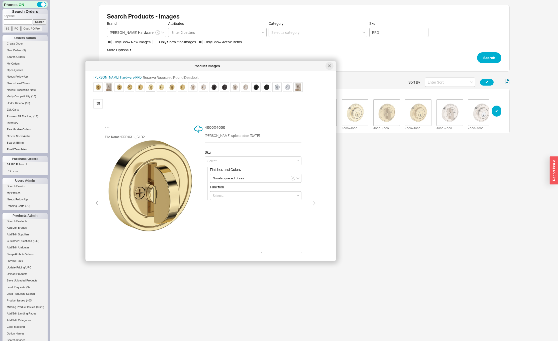
type input "Lifetime (PVD) Polished Brass"
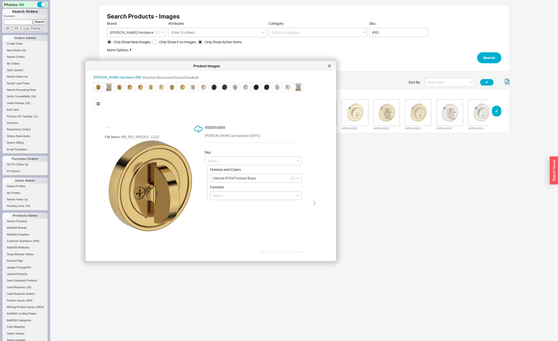
click at [414, 146] on html "Phones ON Search Orders Keyword: Search SE PO Cust. PO/Proj Orders Admin Create…" at bounding box center [279, 73] width 558 height 146
click at [328, 66] on icon at bounding box center [329, 66] width 3 height 3
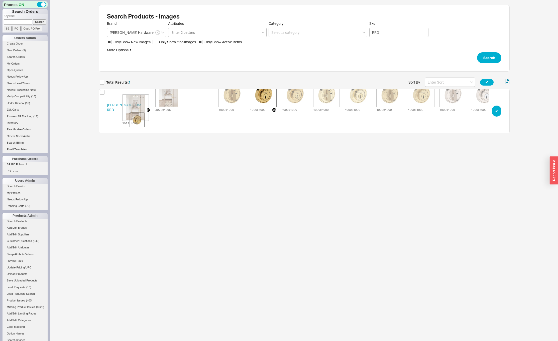
scroll to position [0, 0]
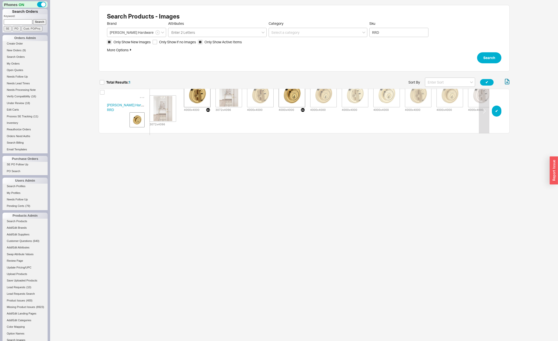
drag, startPoint x: 395, startPoint y: 118, endPoint x: 169, endPoint y: 115, distance: 225.2
click at [161, 115] on div "additional 4000 x 4000 3072 x 4096 4000 x 4000 4000 x 4000 4000 x 4000 4000 x 4…" at bounding box center [450, 111] width 600 height 78
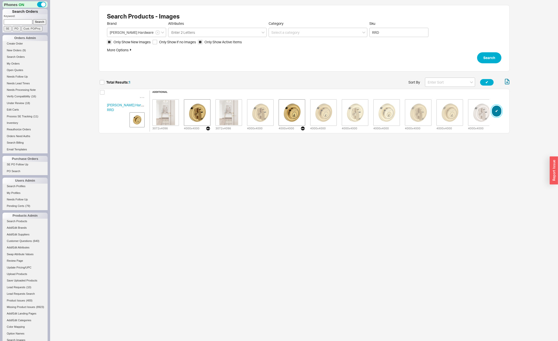
click at [497, 112] on button "✔︎" at bounding box center [497, 111] width 10 height 11
checkbox input "true"
